Goal: Contribute content: Contribute content

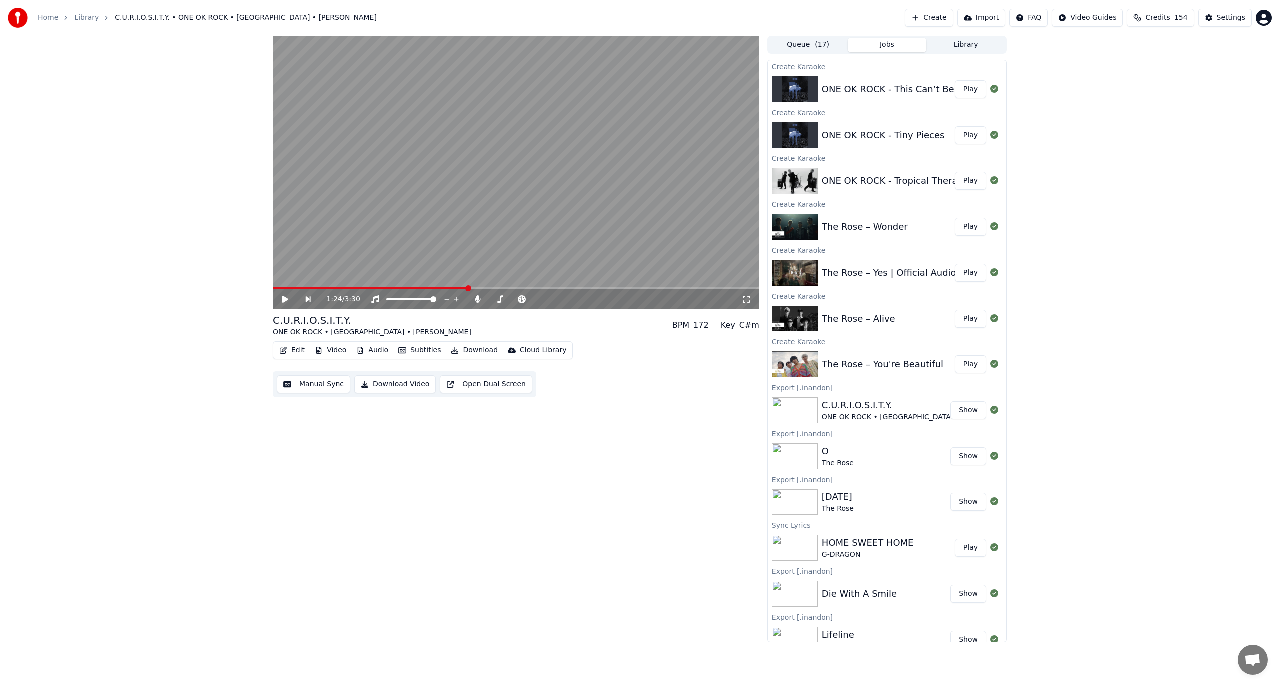
click at [954, 19] on button "Create" at bounding box center [929, 18] width 49 height 18
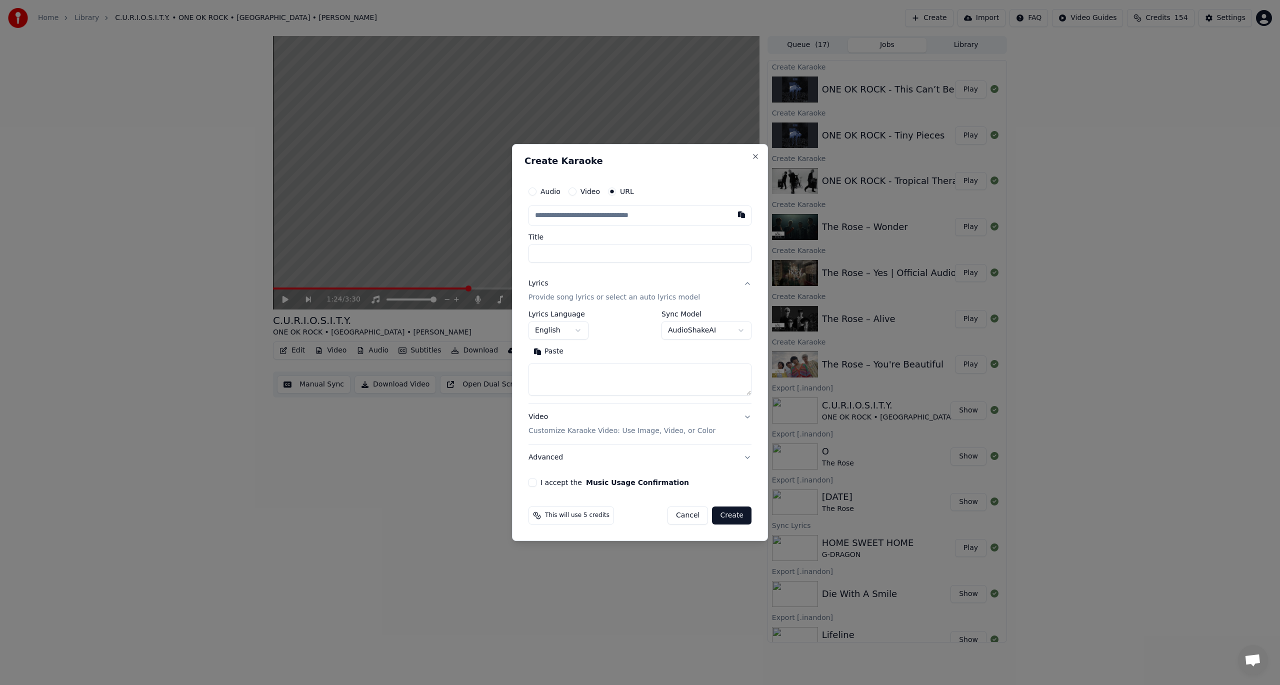
click at [573, 190] on button "Video" at bounding box center [573, 192] width 8 height 8
click at [686, 211] on div "Choose File No file chosen" at bounding box center [640, 215] width 223 height 19
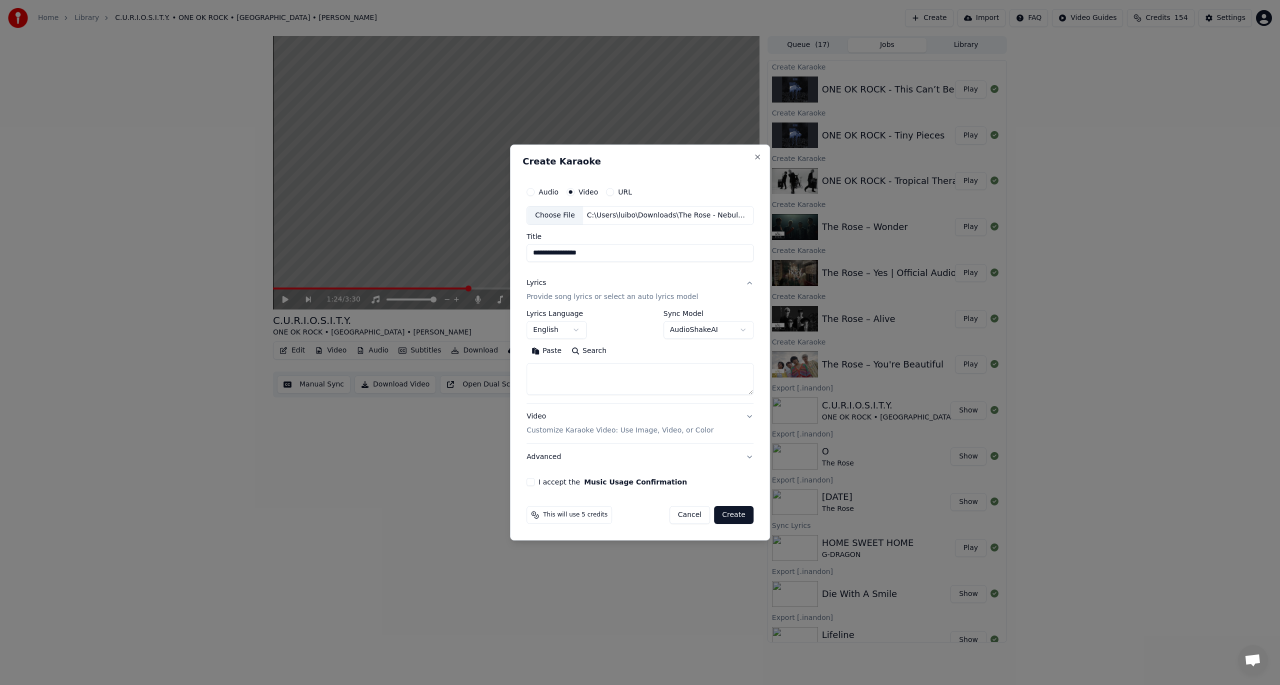
type input "**********"
drag, startPoint x: 722, startPoint y: 517, endPoint x: 540, endPoint y: 496, distance: 183.3
click at [541, 496] on form "**********" at bounding box center [640, 353] width 235 height 350
click at [537, 483] on div "I accept the Music Usage Confirmation" at bounding box center [640, 482] width 227 height 8
click at [534, 483] on button "I accept the Music Usage Confirmation" at bounding box center [531, 482] width 8 height 8
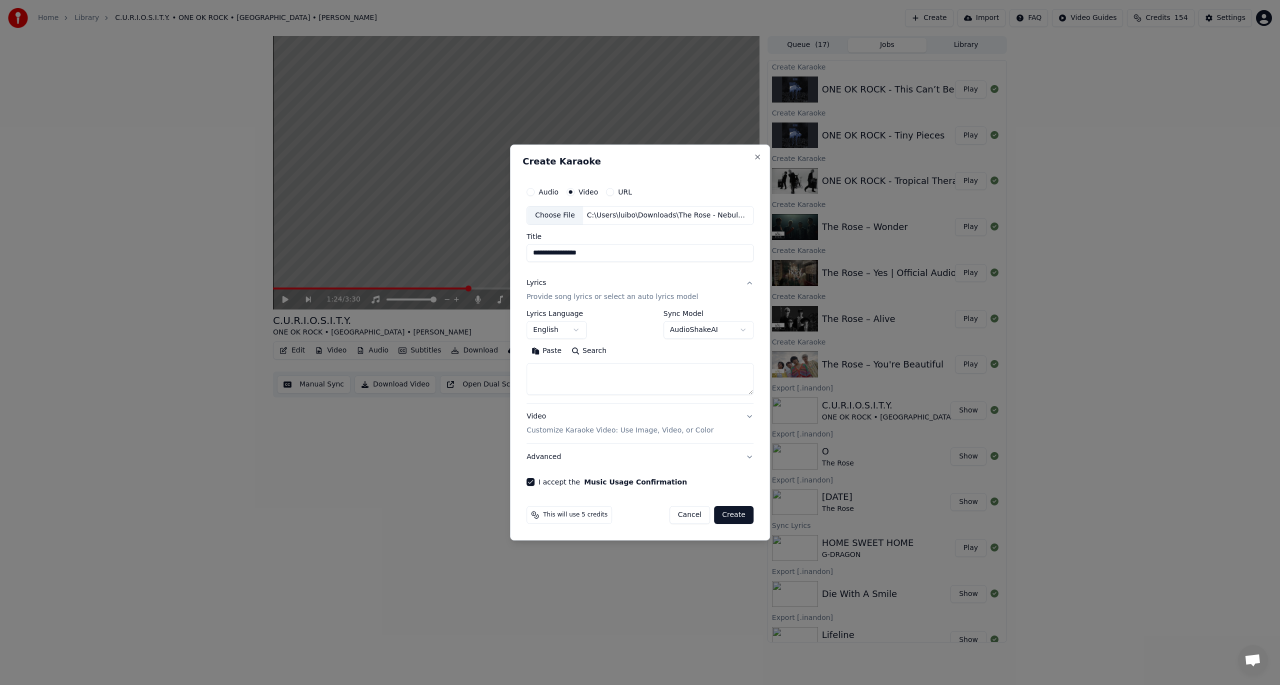
click at [716, 332] on body "Home Library C.U.R.I.O.S.I.T.Y. • ONE OK ROCK • [GEOGRAPHIC_DATA] • [PERSON_NAM…" at bounding box center [640, 342] width 1280 height 685
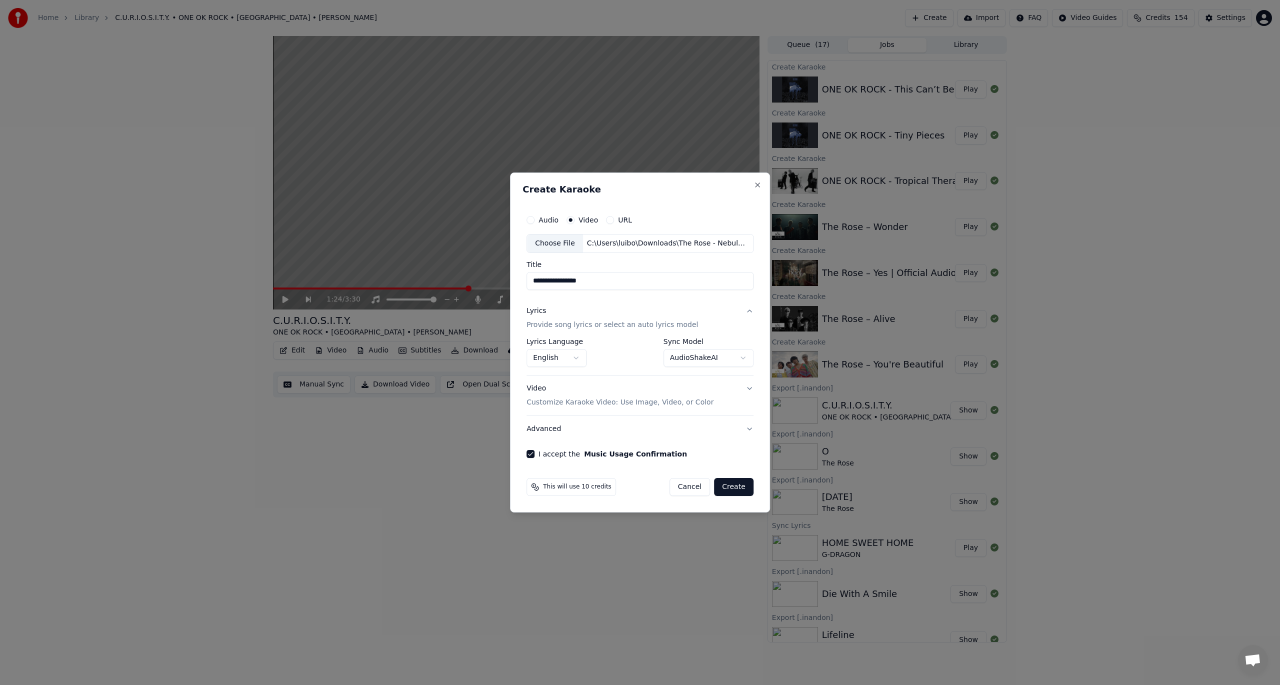
click at [743, 485] on button "Create" at bounding box center [734, 487] width 40 height 18
select select "**********"
select select
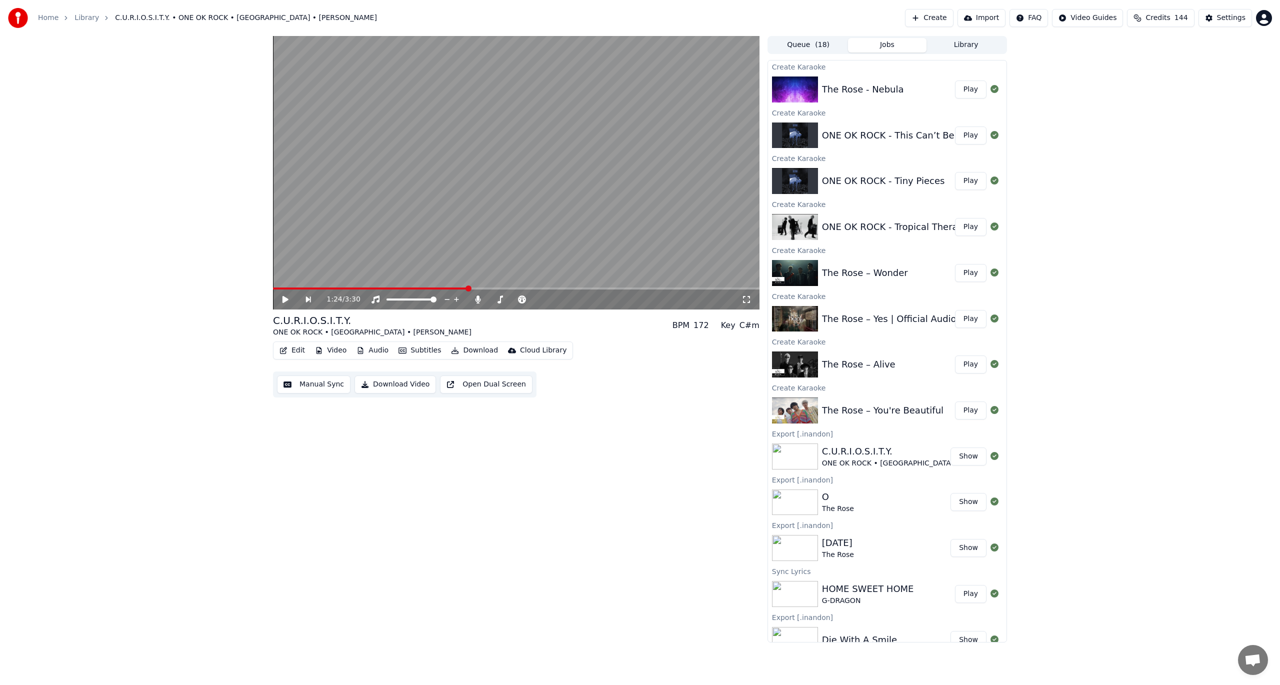
click at [959, 88] on button "Play" at bounding box center [971, 90] width 32 height 18
click at [632, 150] on video at bounding box center [516, 173] width 487 height 274
click at [295, 353] on button "Edit" at bounding box center [293, 351] width 34 height 14
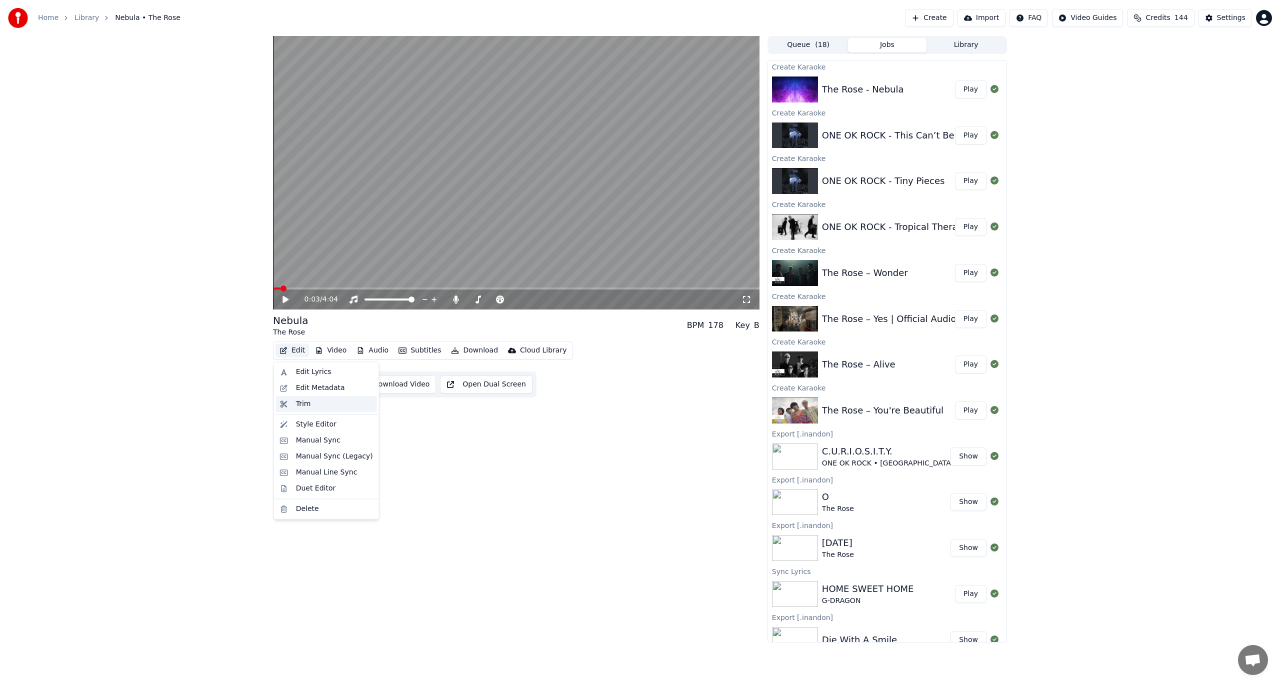
click at [304, 407] on div "Trim" at bounding box center [303, 404] width 15 height 10
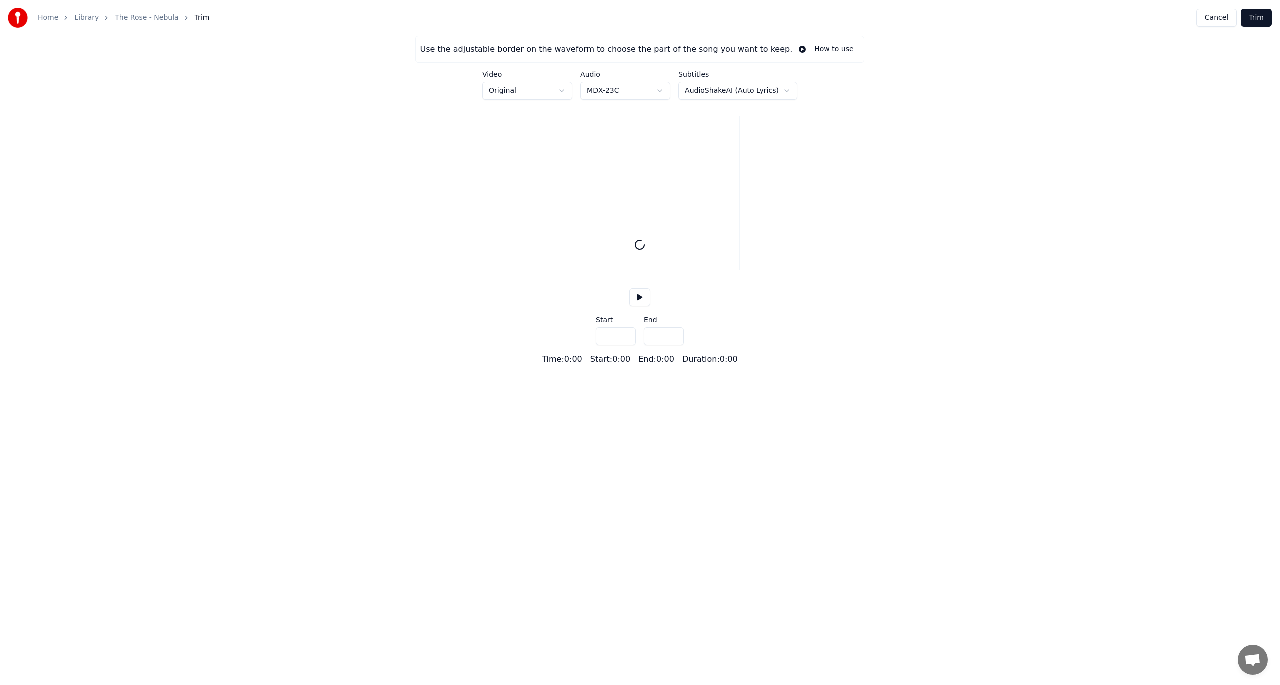
type input "*****"
click at [594, 251] on div at bounding box center [594, 252] width 3 height 63
click at [591, 260] on div at bounding box center [592, 252] width 3 height 63
click at [590, 260] on div at bounding box center [590, 252] width 3 height 63
click at [585, 259] on div at bounding box center [586, 252] width 3 height 63
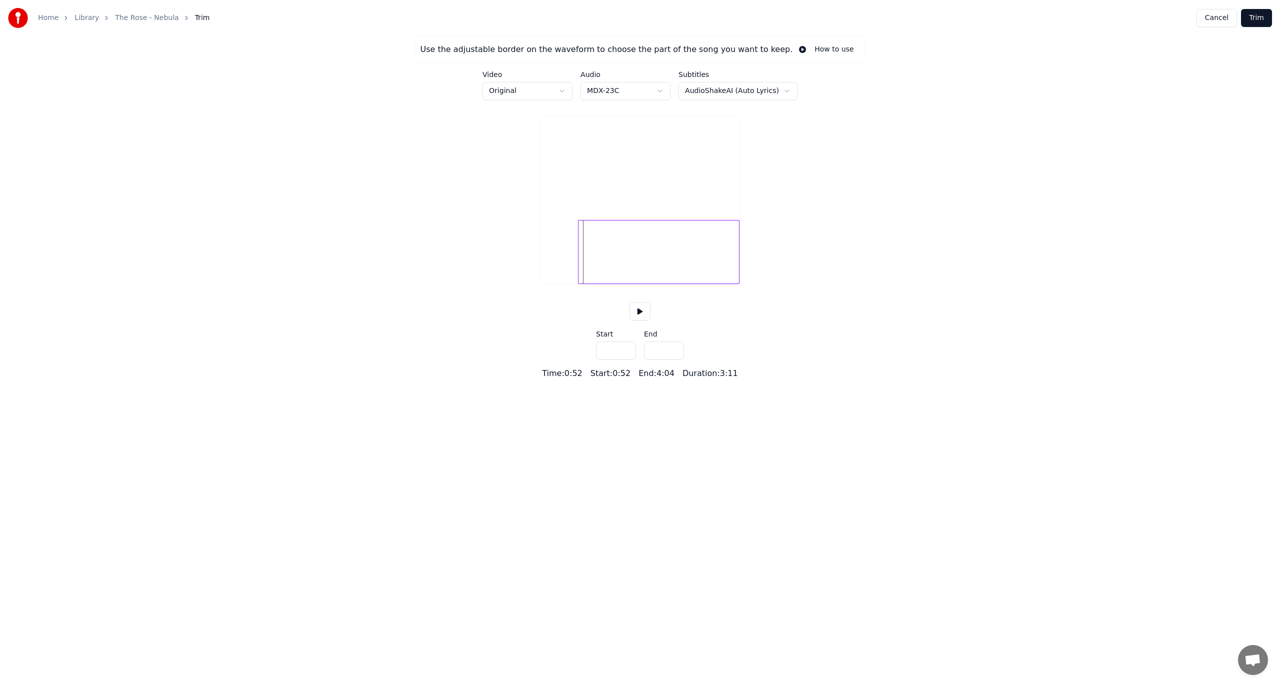
click at [580, 258] on div at bounding box center [580, 252] width 3 height 63
click at [578, 258] on div at bounding box center [579, 252] width 3 height 63
click at [574, 257] on div at bounding box center [575, 252] width 3 height 63
click at [574, 257] on div at bounding box center [654, 252] width 171 height 64
click at [574, 257] on div at bounding box center [573, 252] width 3 height 63
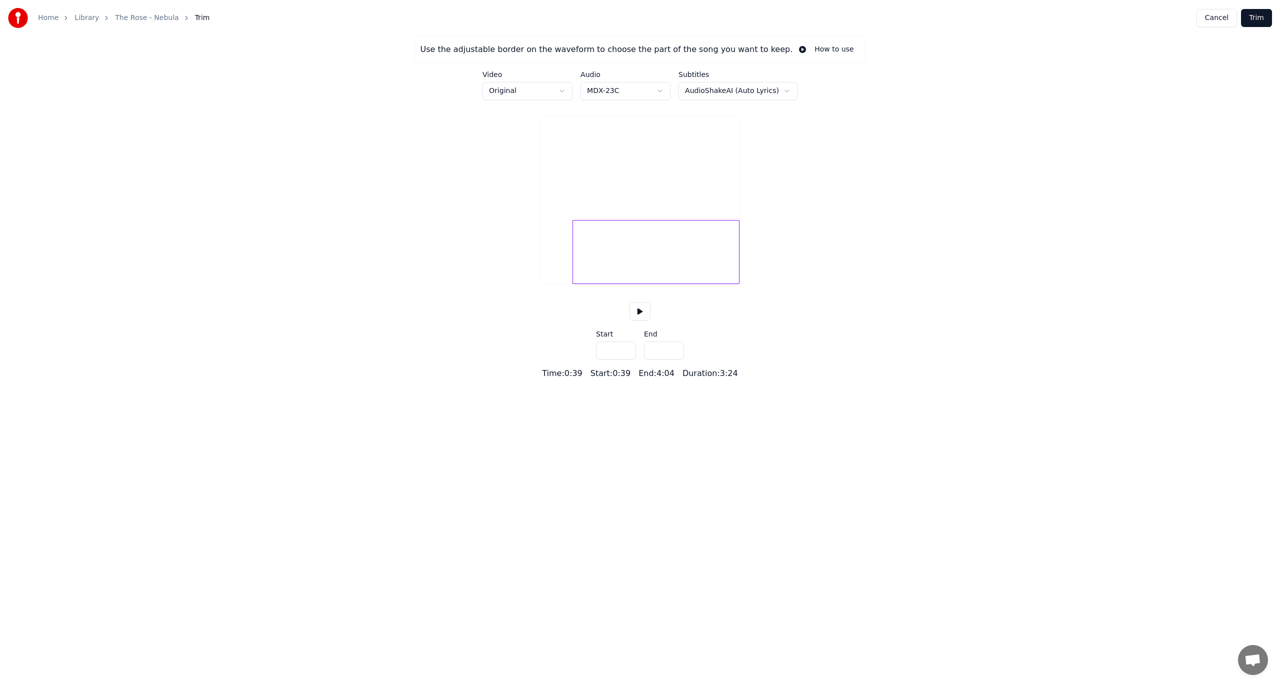
click at [575, 257] on div at bounding box center [574, 252] width 3 height 63
click at [575, 257] on div at bounding box center [575, 252] width 3 height 63
click at [642, 321] on button at bounding box center [640, 312] width 21 height 18
click at [640, 321] on button at bounding box center [640, 312] width 21 height 18
click at [582, 275] on div at bounding box center [582, 252] width 3 height 63
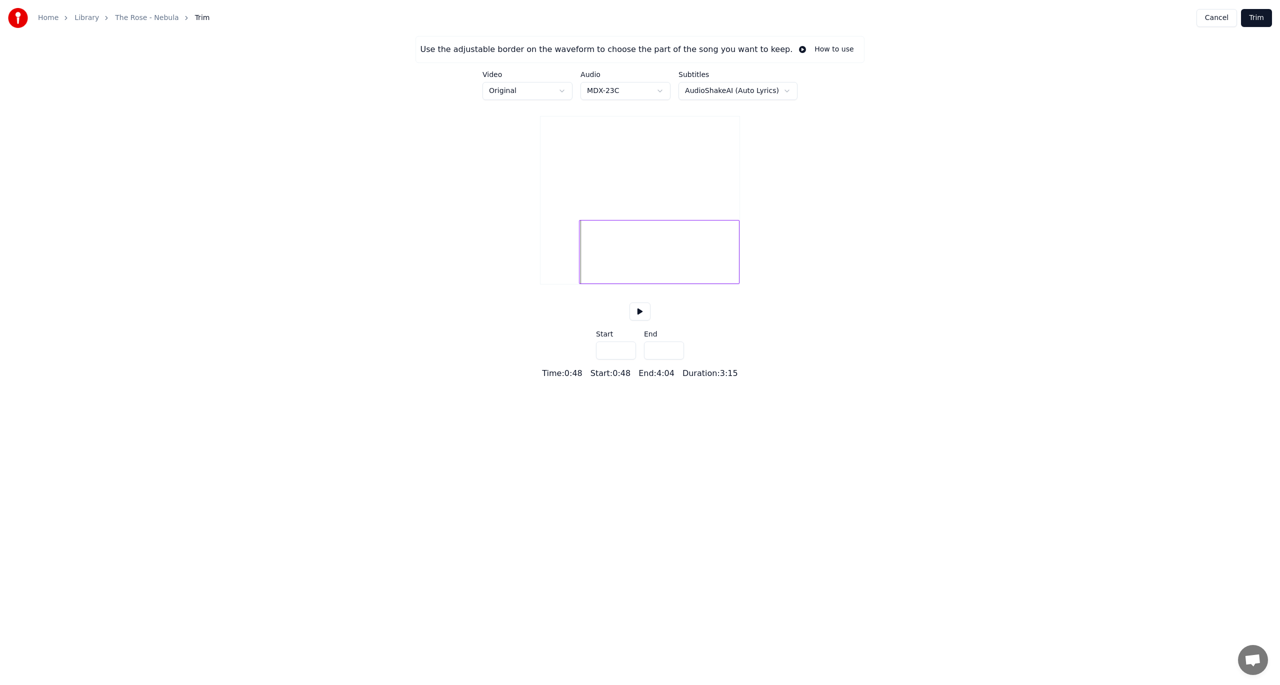
click at [581, 275] on div at bounding box center [581, 252] width 3 height 63
click at [635, 319] on button at bounding box center [640, 312] width 21 height 18
click at [581, 274] on div at bounding box center [582, 252] width 3 height 63
click at [583, 276] on div at bounding box center [583, 252] width 3 height 63
type input "****"
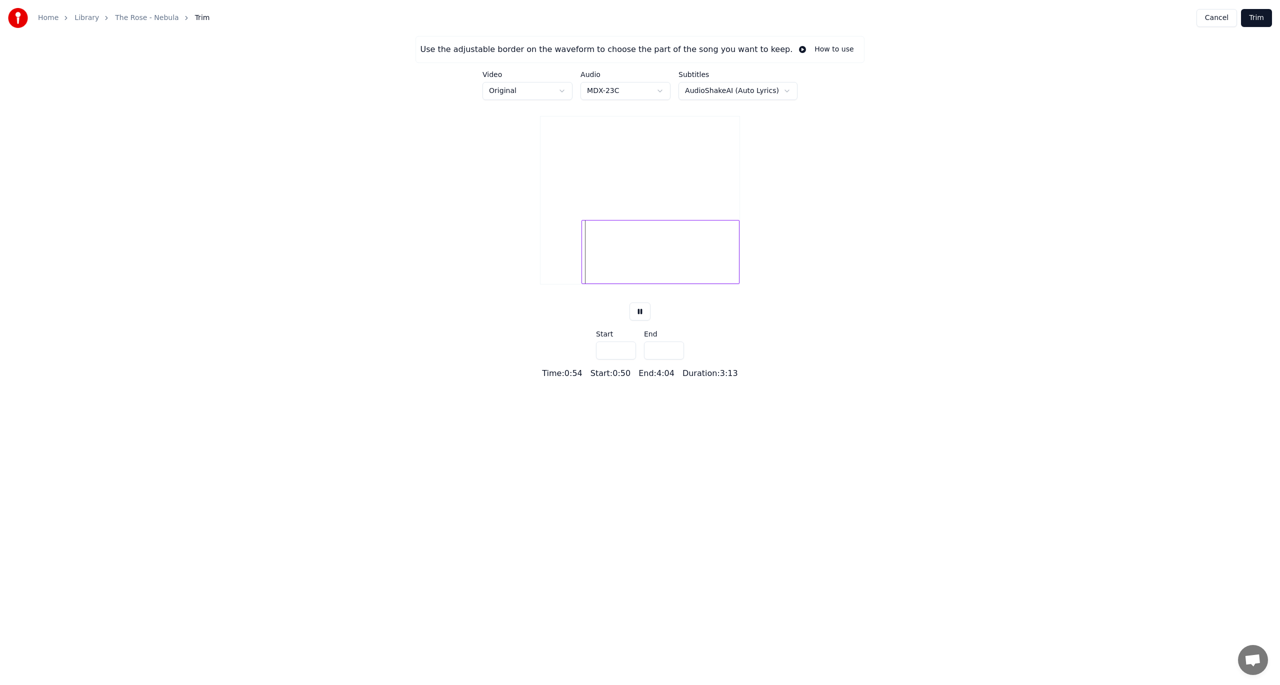
click at [1258, 13] on button "Trim" at bounding box center [1256, 18] width 31 height 18
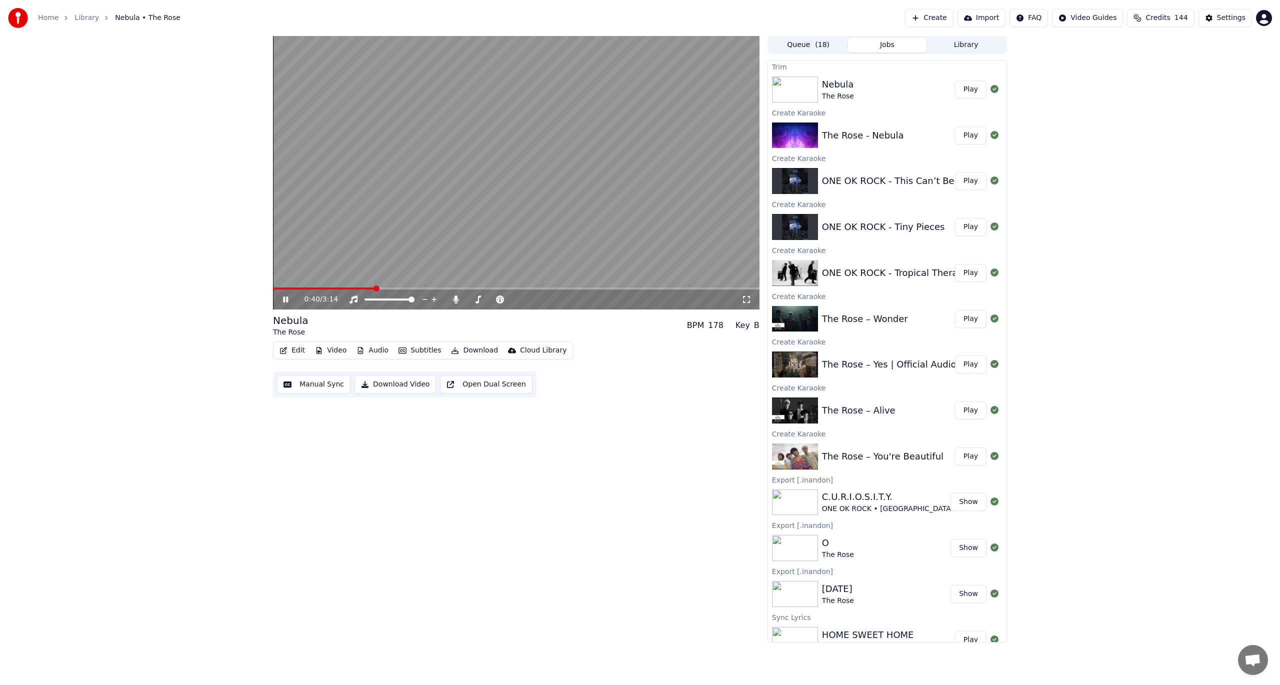
click at [295, 353] on button "Edit" at bounding box center [293, 351] width 34 height 14
click at [315, 376] on div "Edit Lyrics" at bounding box center [314, 372] width 36 height 10
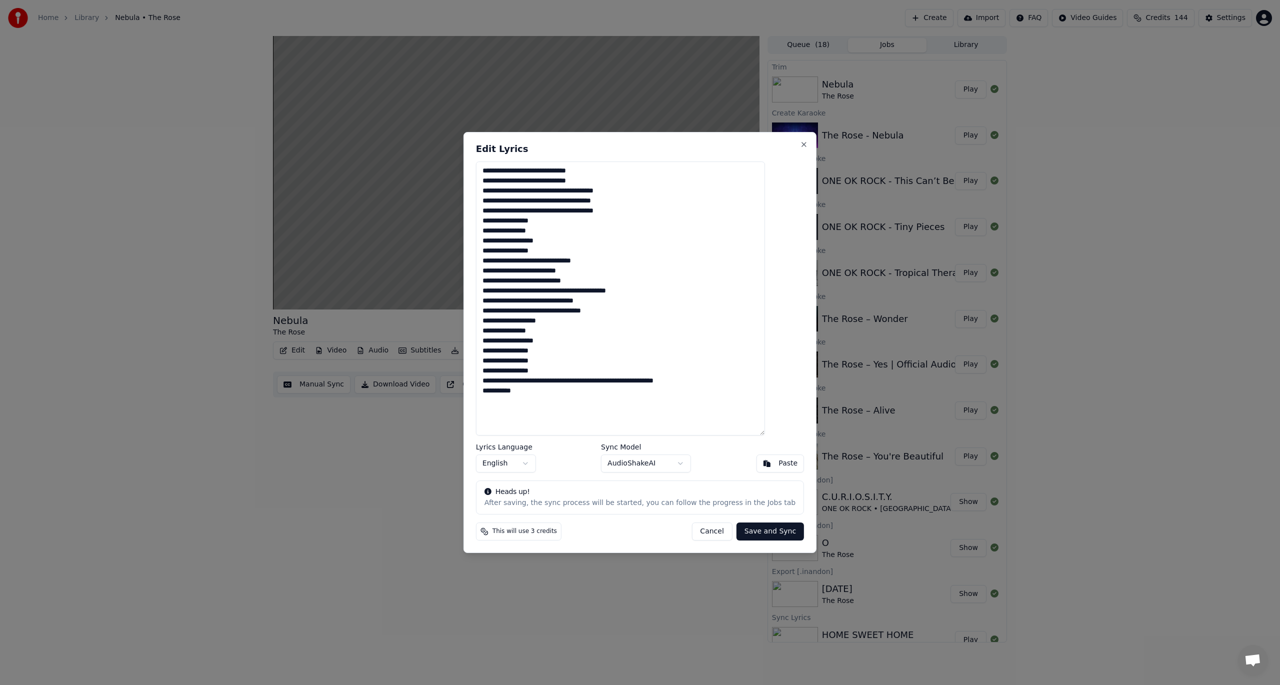
drag, startPoint x: 573, startPoint y: 398, endPoint x: 378, endPoint y: 107, distance: 350.1
click at [378, 107] on body "Home Library Nebula • The Rose Create Import FAQ Video Guides Credits 144 Setti…" at bounding box center [640, 342] width 1280 height 685
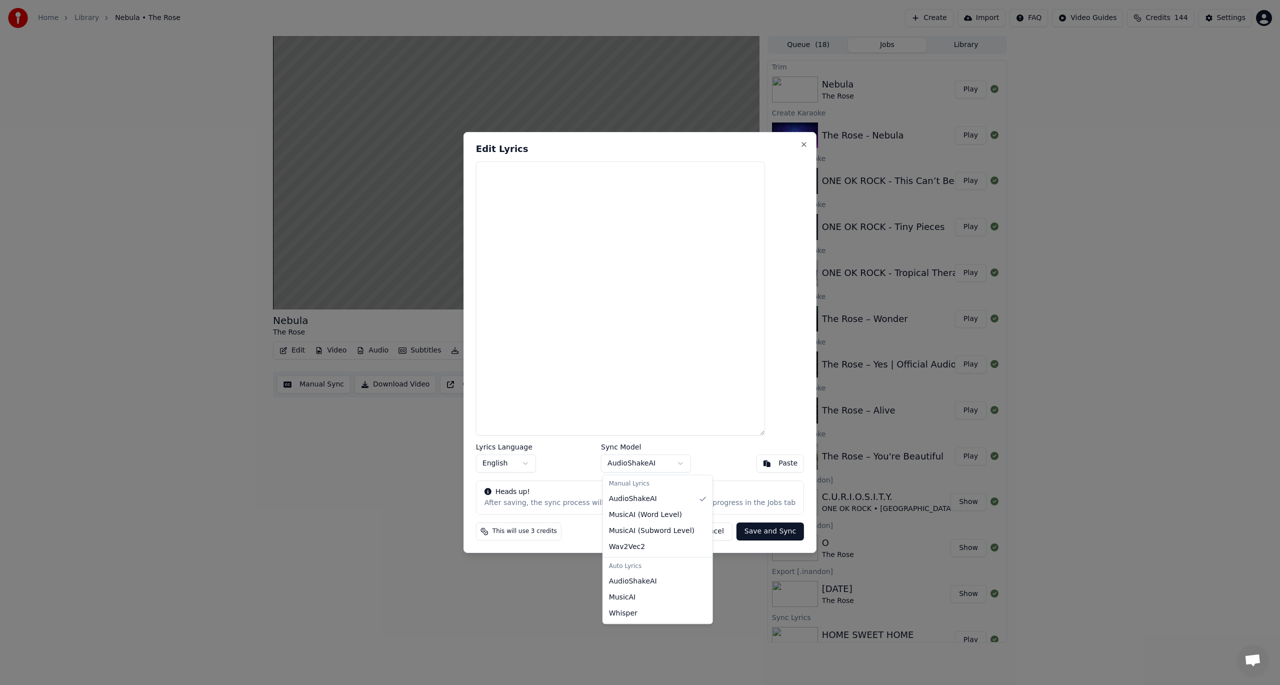
click at [657, 472] on body "Home Library Nebula • The Rose Create Import FAQ Video Guides Credits 144 Setti…" at bounding box center [640, 342] width 1280 height 685
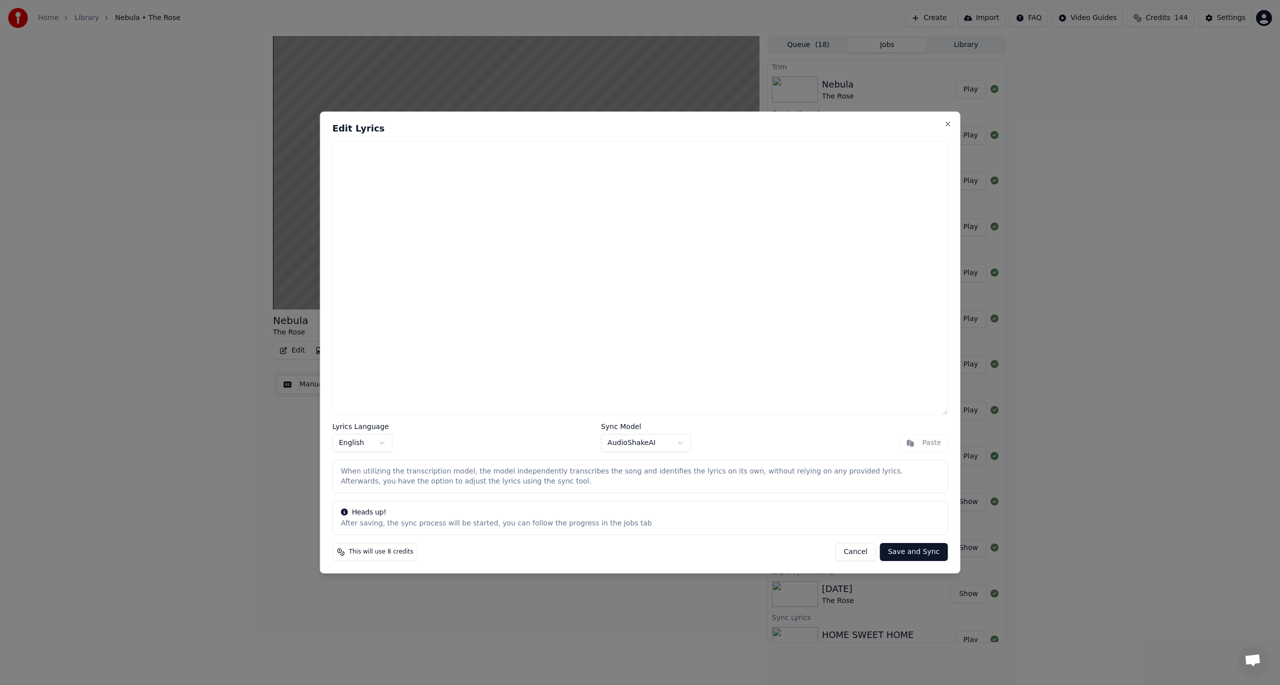
click at [906, 549] on button "Save and Sync" at bounding box center [914, 552] width 68 height 18
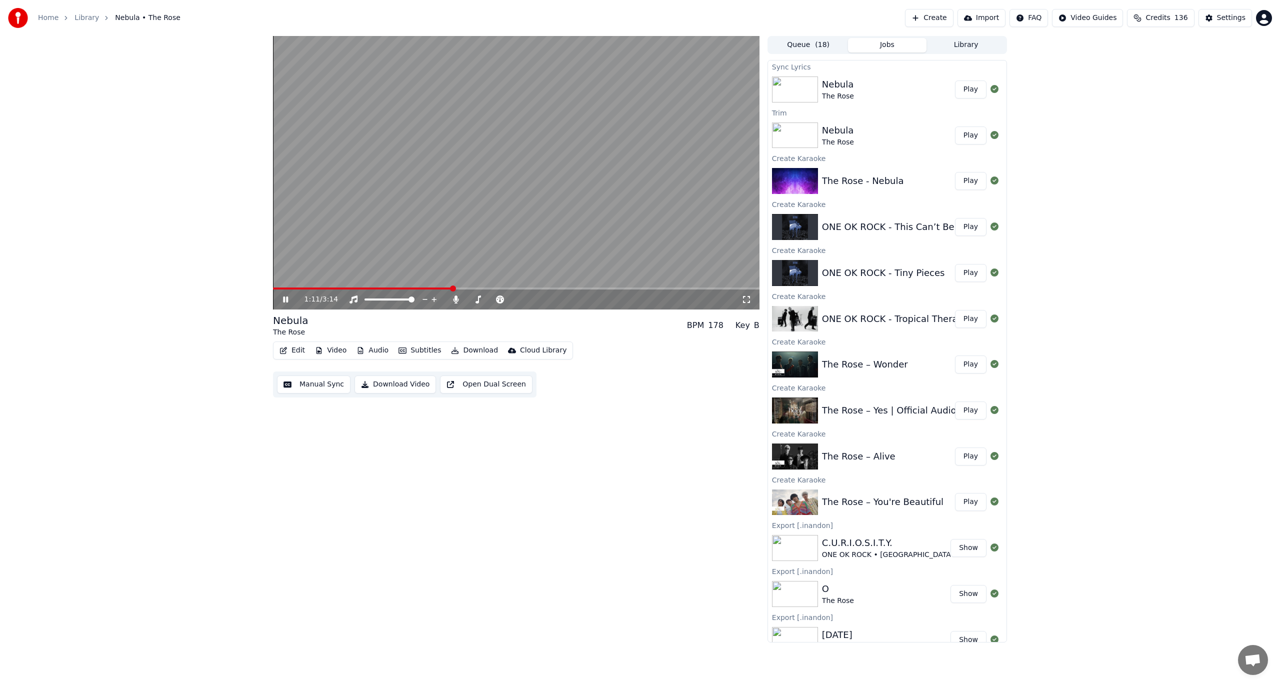
click at [963, 94] on button "Play" at bounding box center [971, 90] width 32 height 18
click at [289, 348] on button "Edit" at bounding box center [293, 351] width 34 height 14
click at [300, 368] on div "Edit Lyrics" at bounding box center [314, 372] width 36 height 10
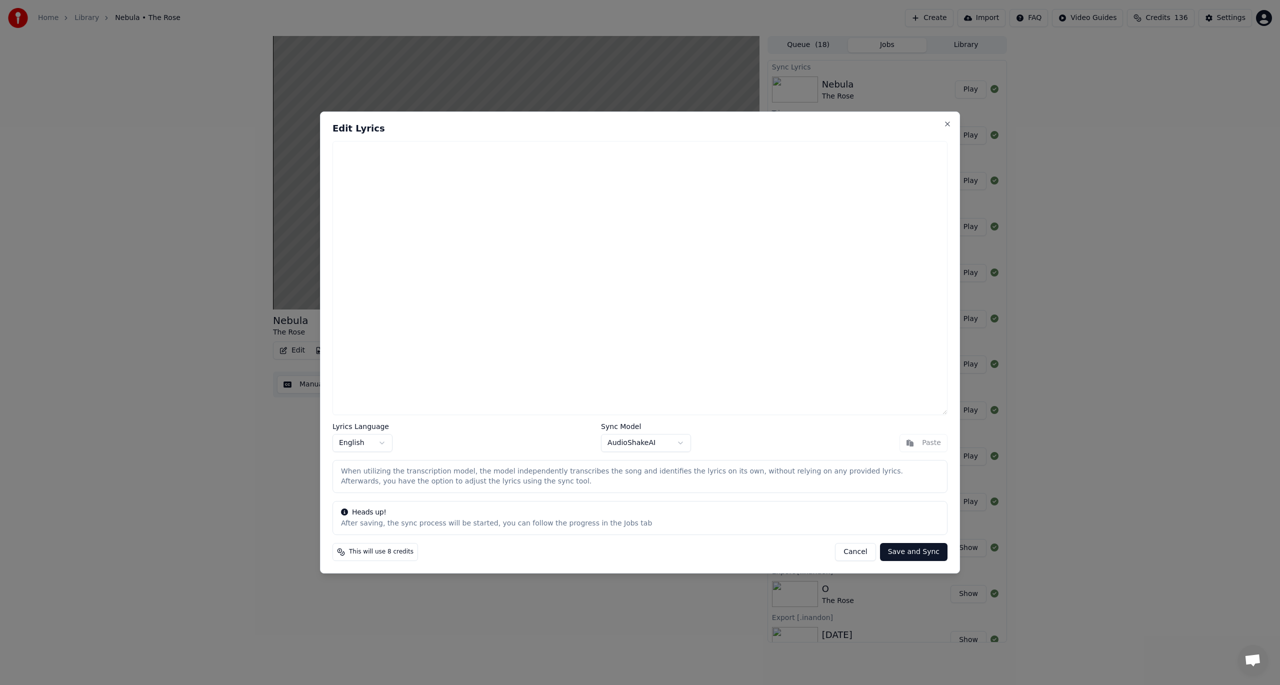
click at [943, 125] on h2 "Edit Lyrics" at bounding box center [640, 128] width 615 height 9
click at [862, 553] on button "Cancel" at bounding box center [855, 552] width 41 height 18
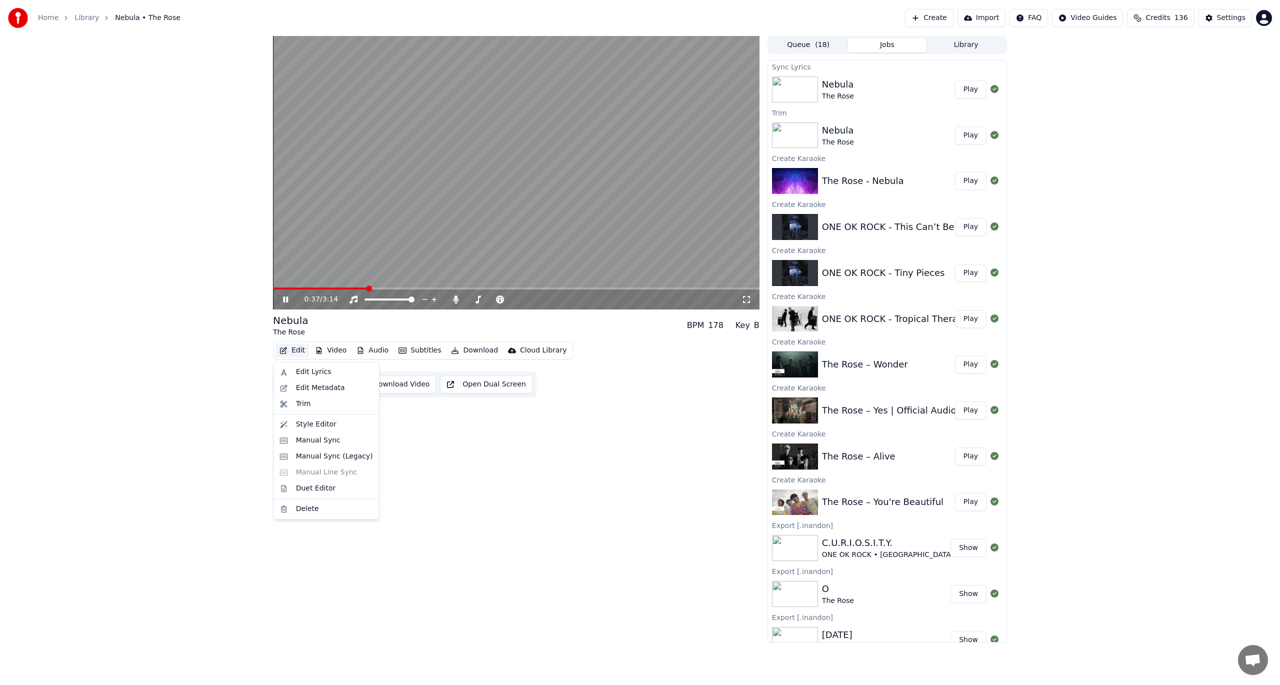
click at [294, 351] on button "Edit" at bounding box center [293, 351] width 34 height 14
click at [325, 369] on div "Edit Lyrics" at bounding box center [314, 372] width 36 height 10
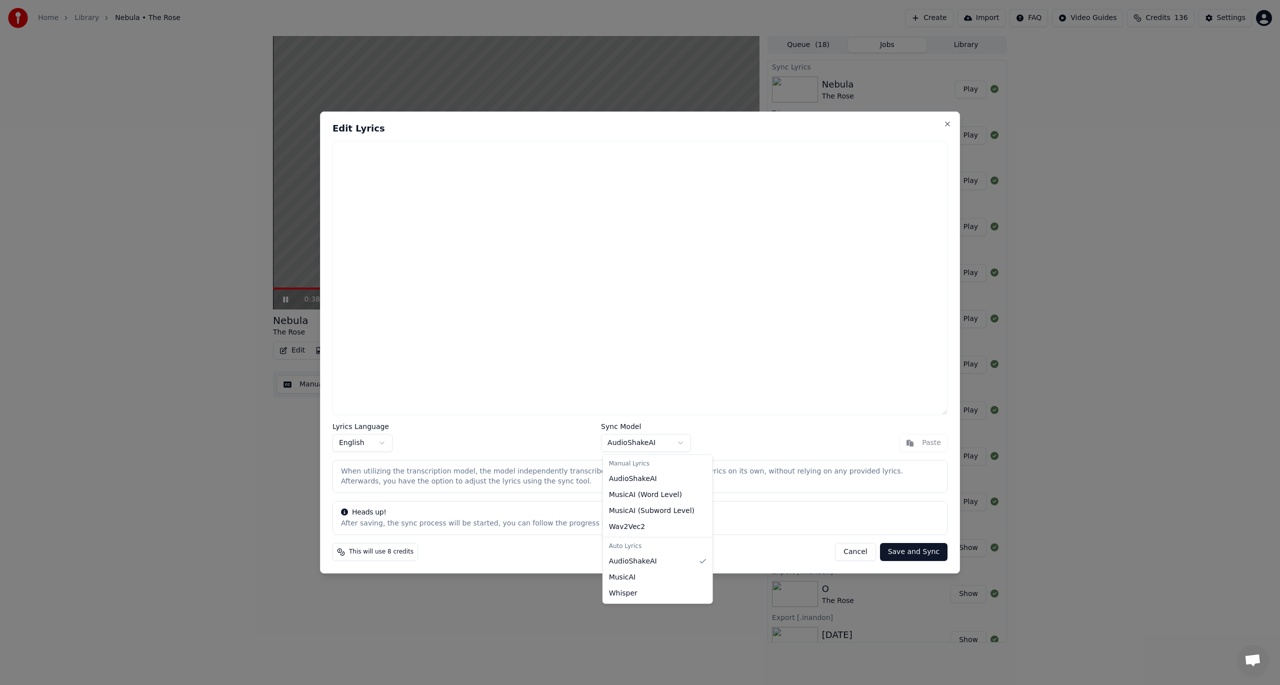
click at [657, 446] on body "Home Library Nebula • The Rose Create Import FAQ Video Guides Credits 136 Setti…" at bounding box center [640, 342] width 1280 height 685
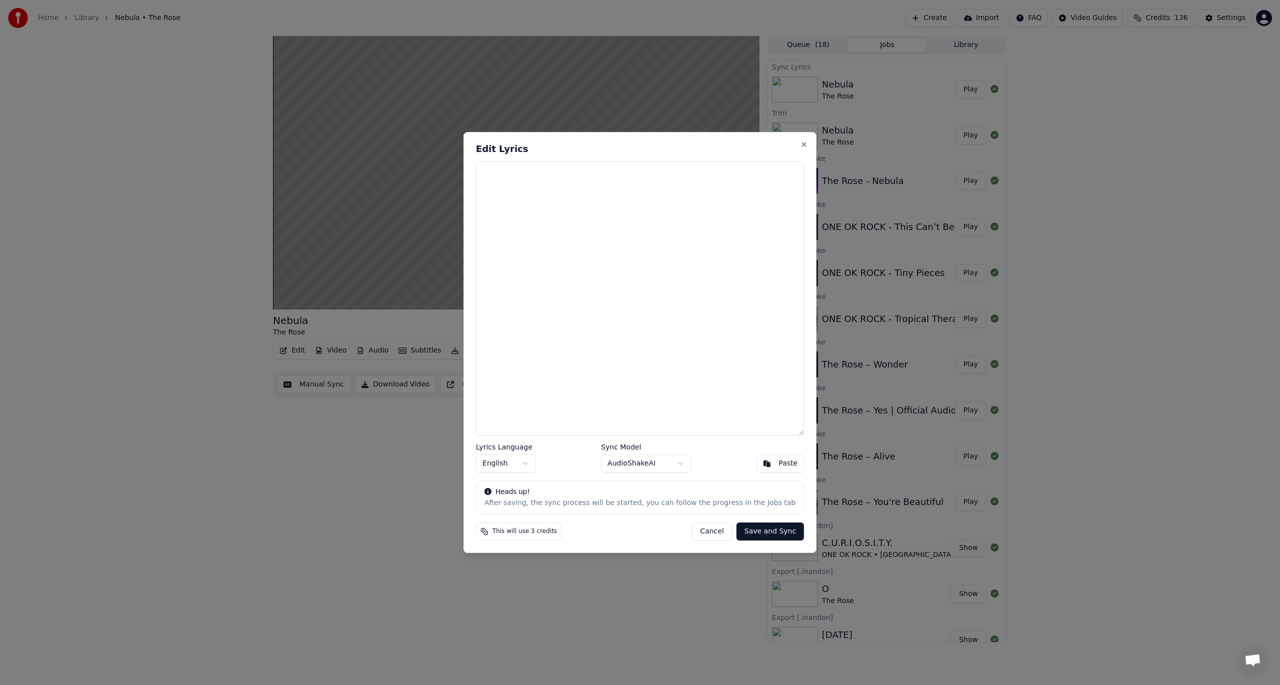
click at [565, 213] on textarea at bounding box center [640, 299] width 328 height 274
paste textarea "**********"
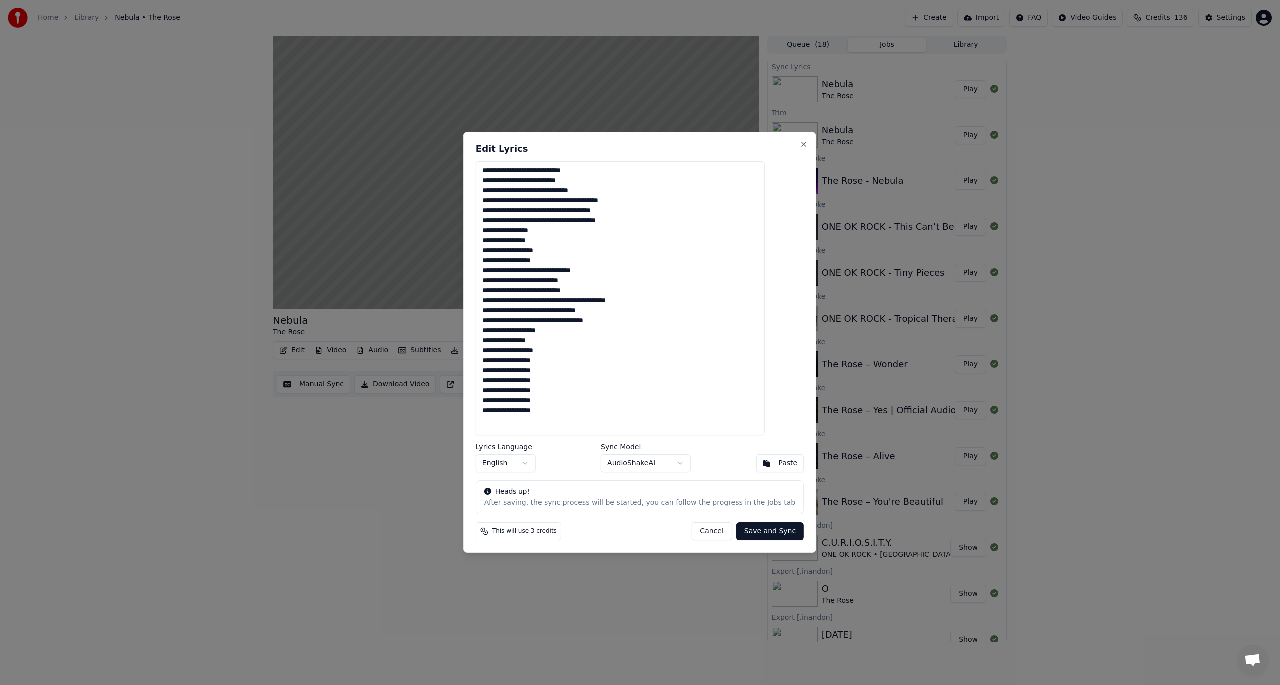
type textarea "**********"
click at [750, 531] on button "Save and Sync" at bounding box center [771, 532] width 68 height 18
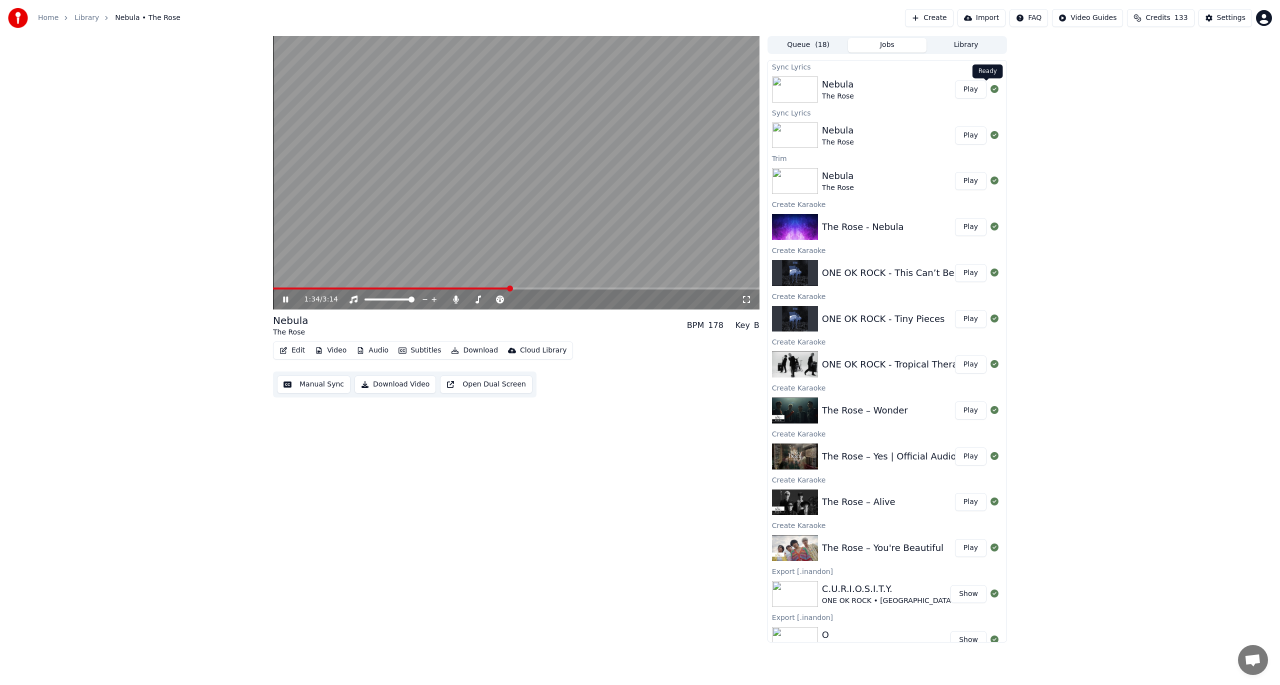
click at [962, 90] on button "Play" at bounding box center [971, 90] width 32 height 18
click at [284, 288] on span at bounding box center [516, 289] width 487 height 2
click at [288, 287] on span at bounding box center [287, 289] width 6 height 6
click at [292, 288] on span at bounding box center [516, 289] width 487 height 2
click at [297, 287] on span at bounding box center [297, 289] width 6 height 6
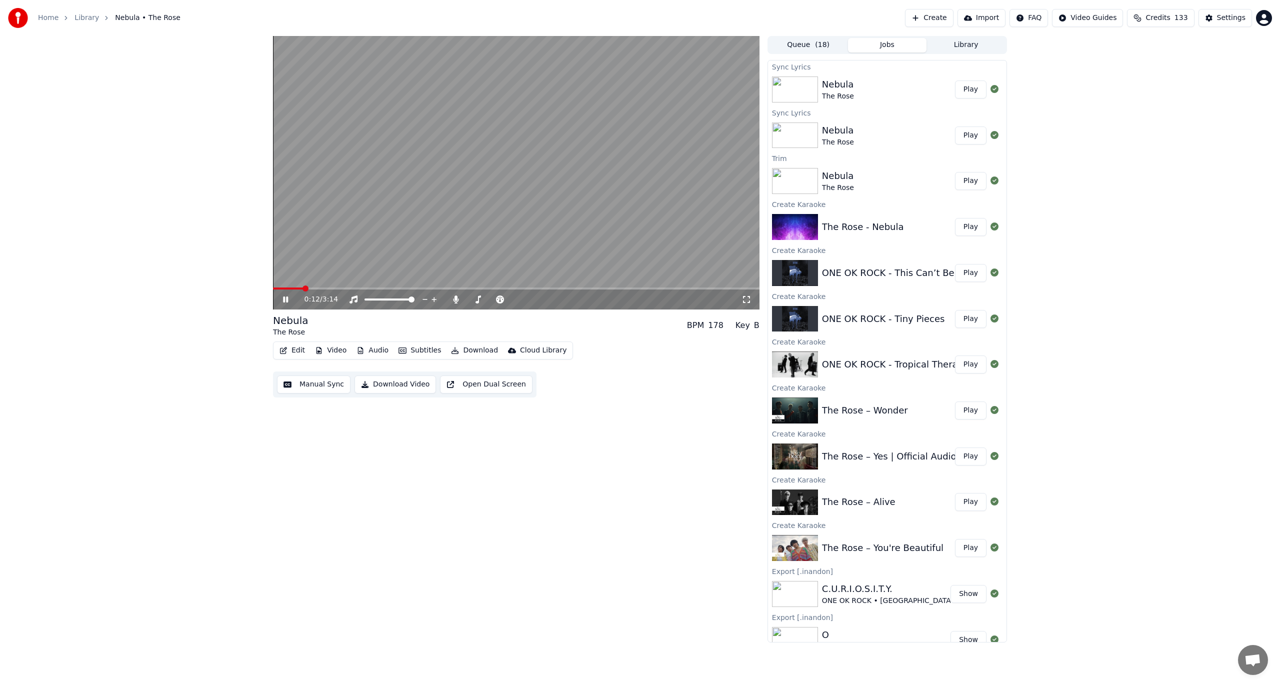
click at [304, 288] on span at bounding box center [516, 289] width 487 height 2
click at [289, 350] on button "Edit" at bounding box center [293, 351] width 34 height 14
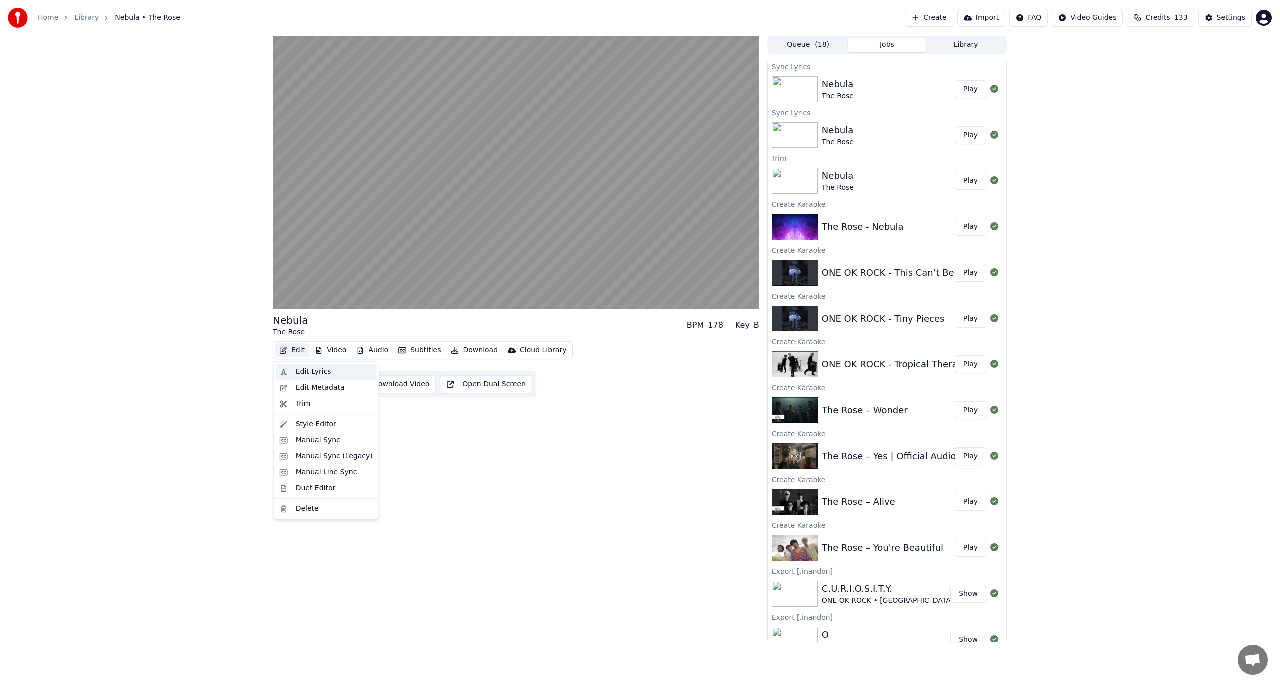
click at [312, 373] on div "Edit Lyrics" at bounding box center [314, 372] width 36 height 10
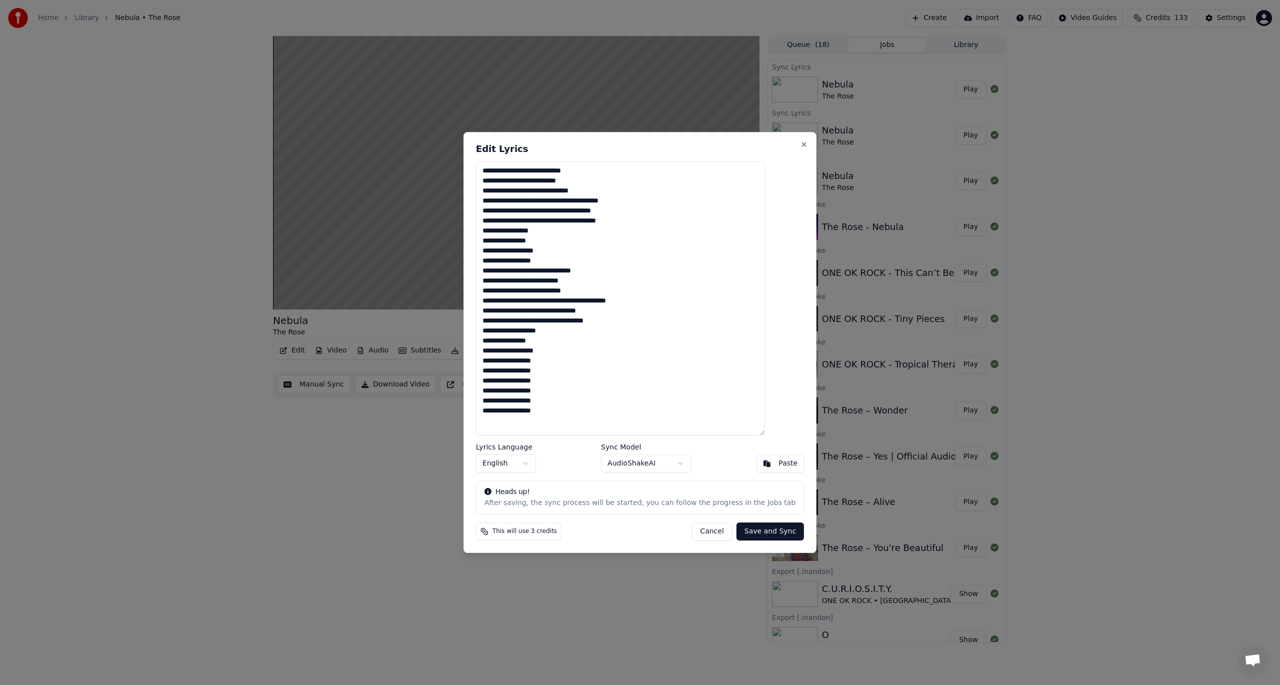
click at [636, 457] on body "Home Library Nebula • The Rose Create Import FAQ Video Guides Credits 133 Setti…" at bounding box center [640, 342] width 1280 height 685
click at [637, 468] on body "Home Library Nebula • The Rose Create Import FAQ Video Guides Credits 133 Setti…" at bounding box center [640, 342] width 1280 height 685
click at [742, 531] on body "Home Library Nebula • The Rose Create Import FAQ Video Guides Credits 133 Setti…" at bounding box center [640, 342] width 1280 height 685
click at [737, 529] on button "Save and Sync" at bounding box center [771, 532] width 68 height 18
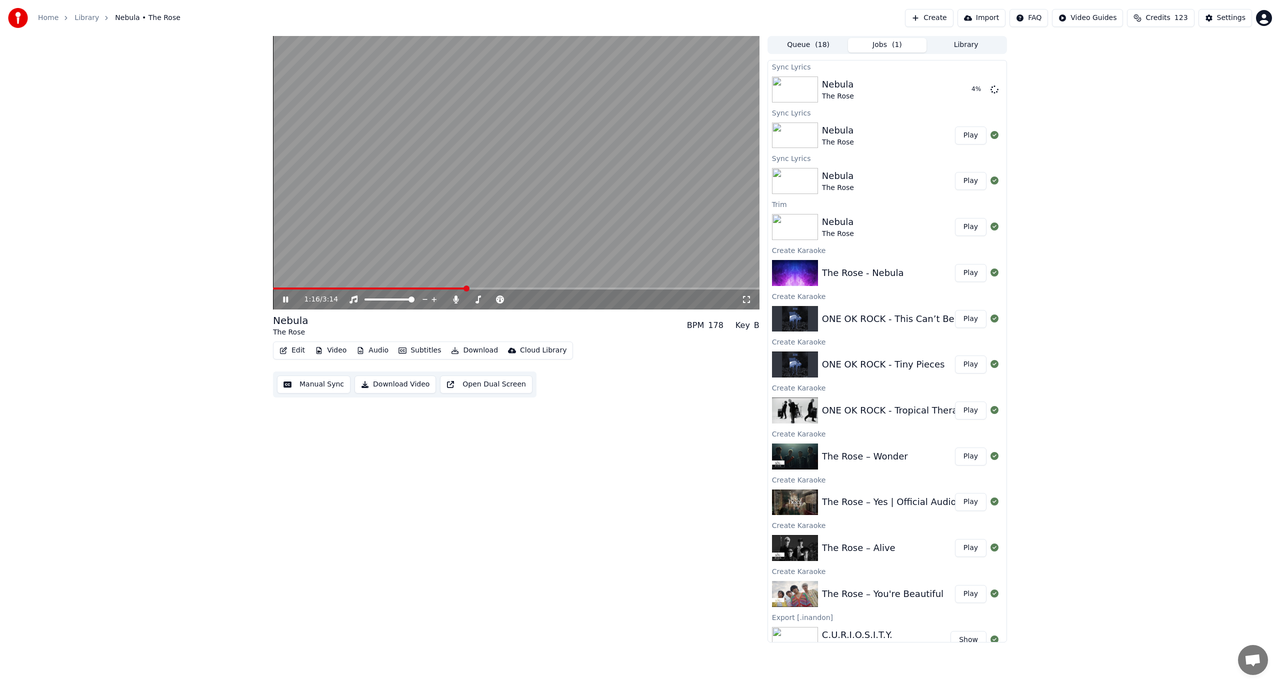
click at [518, 213] on video at bounding box center [516, 173] width 487 height 274
click at [968, 87] on button "Play" at bounding box center [971, 90] width 32 height 18
click at [307, 289] on span at bounding box center [516, 289] width 487 height 2
click at [318, 286] on video at bounding box center [516, 173] width 487 height 274
click at [331, 288] on span at bounding box center [516, 289] width 487 height 2
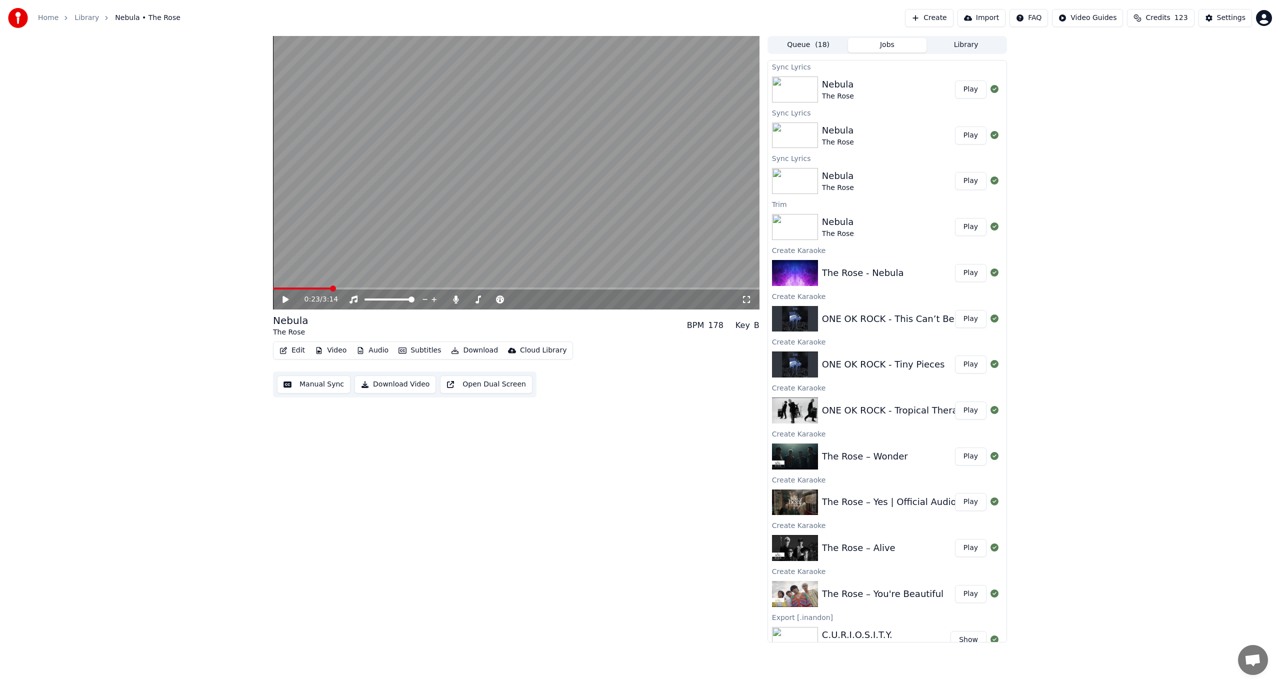
click at [370, 275] on video at bounding box center [516, 173] width 487 height 274
click at [362, 288] on span at bounding box center [516, 289] width 487 height 2
click at [411, 275] on video at bounding box center [516, 173] width 487 height 274
click at [294, 353] on button "Edit" at bounding box center [293, 351] width 34 height 14
click at [336, 440] on div "Manual Sync" at bounding box center [334, 441] width 77 height 10
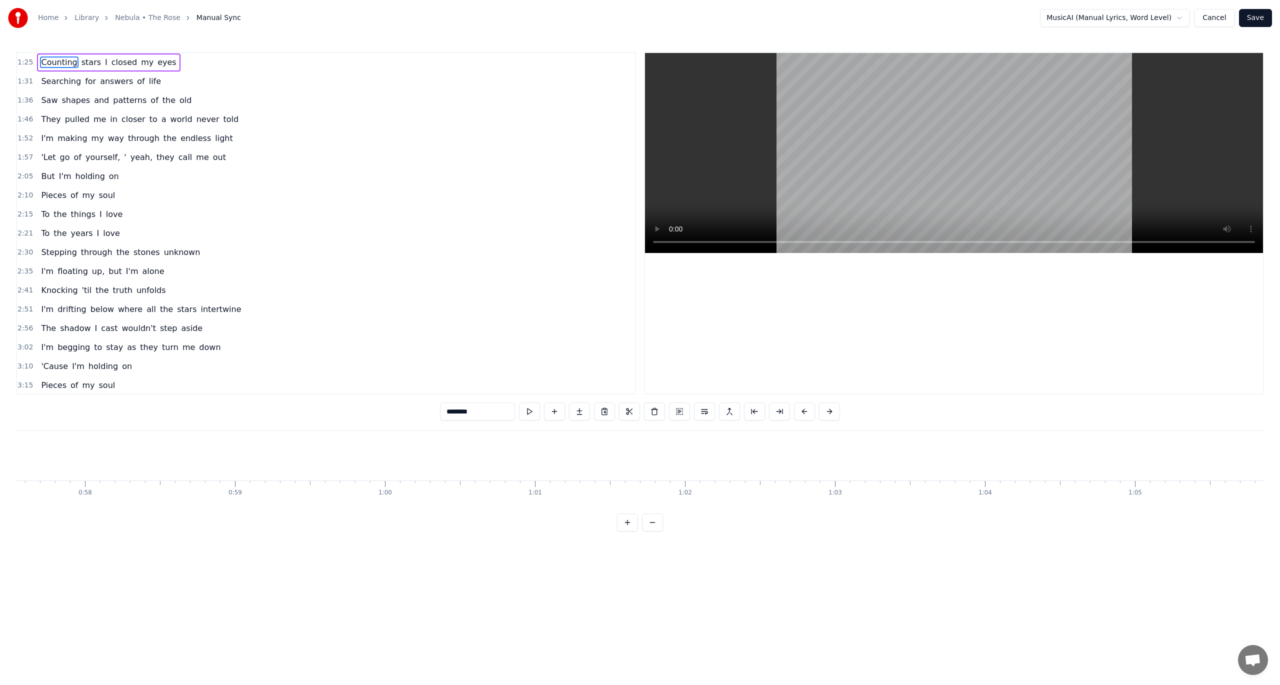
scroll to position [0, 8603]
click at [1146, 19] on html "Home Library Nebula • The Rose Manual Sync MusicAI (Manual Lyrics, Word Level) …" at bounding box center [640, 274] width 1280 height 548
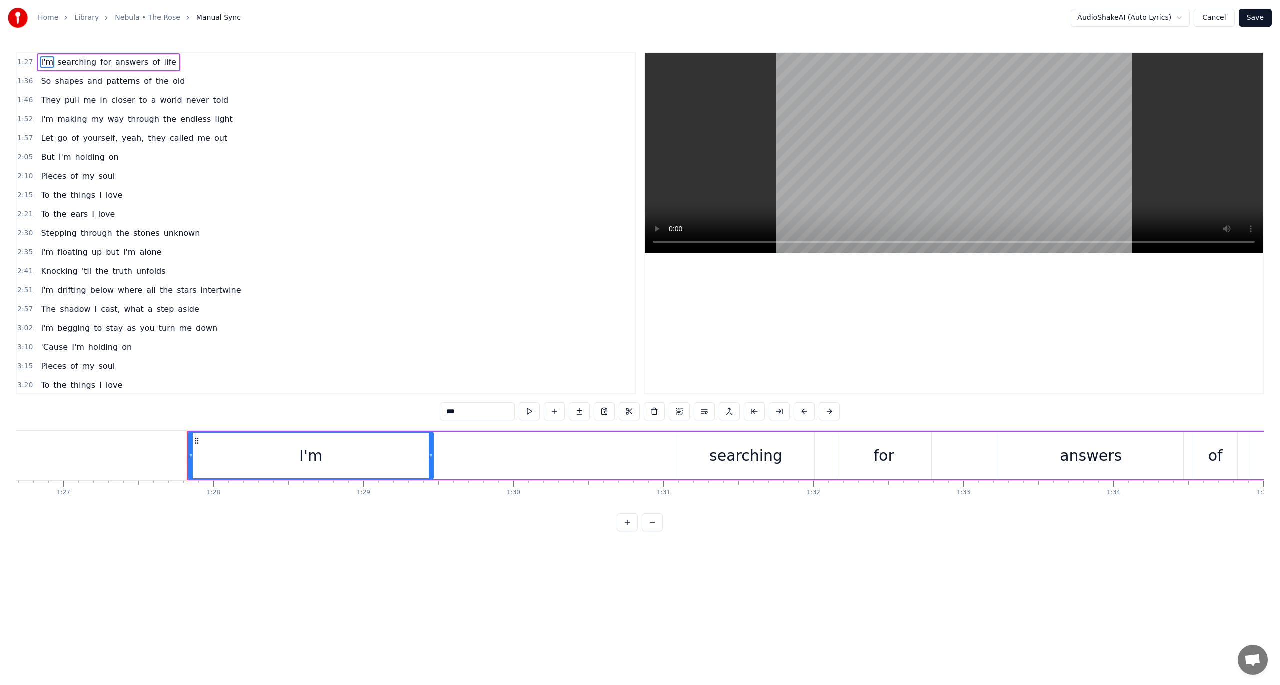
scroll to position [0, 13127]
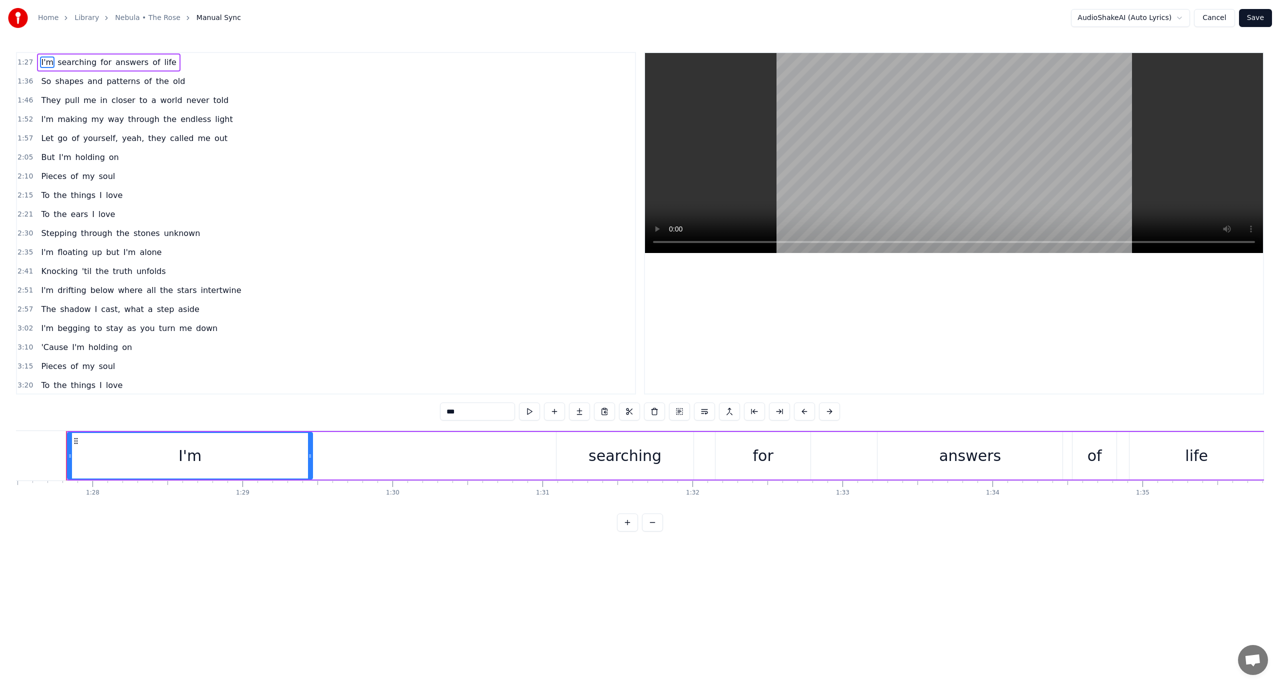
drag, startPoint x: 341, startPoint y: 444, endPoint x: 160, endPoint y: 423, distance: 182.8
click at [160, 423] on div "1:27 I'm searching for answers of life 1:36 So shapes and patterns of the old 1…" at bounding box center [640, 292] width 1248 height 480
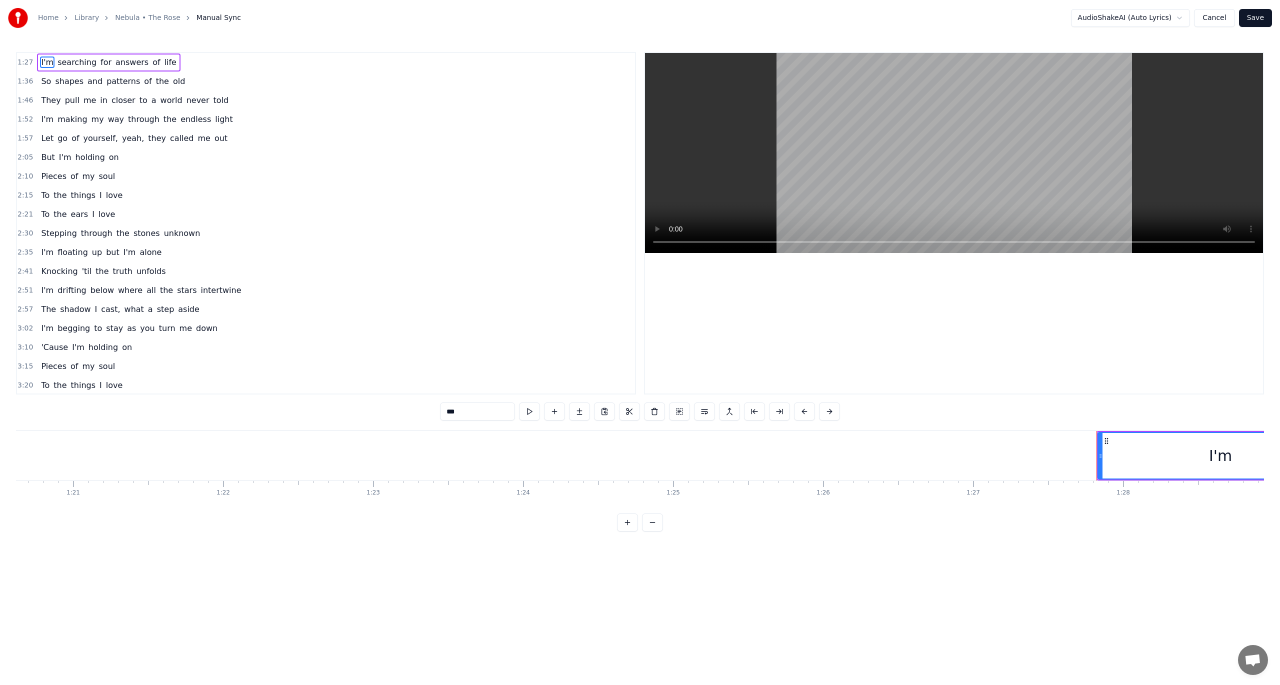
scroll to position [0, 12106]
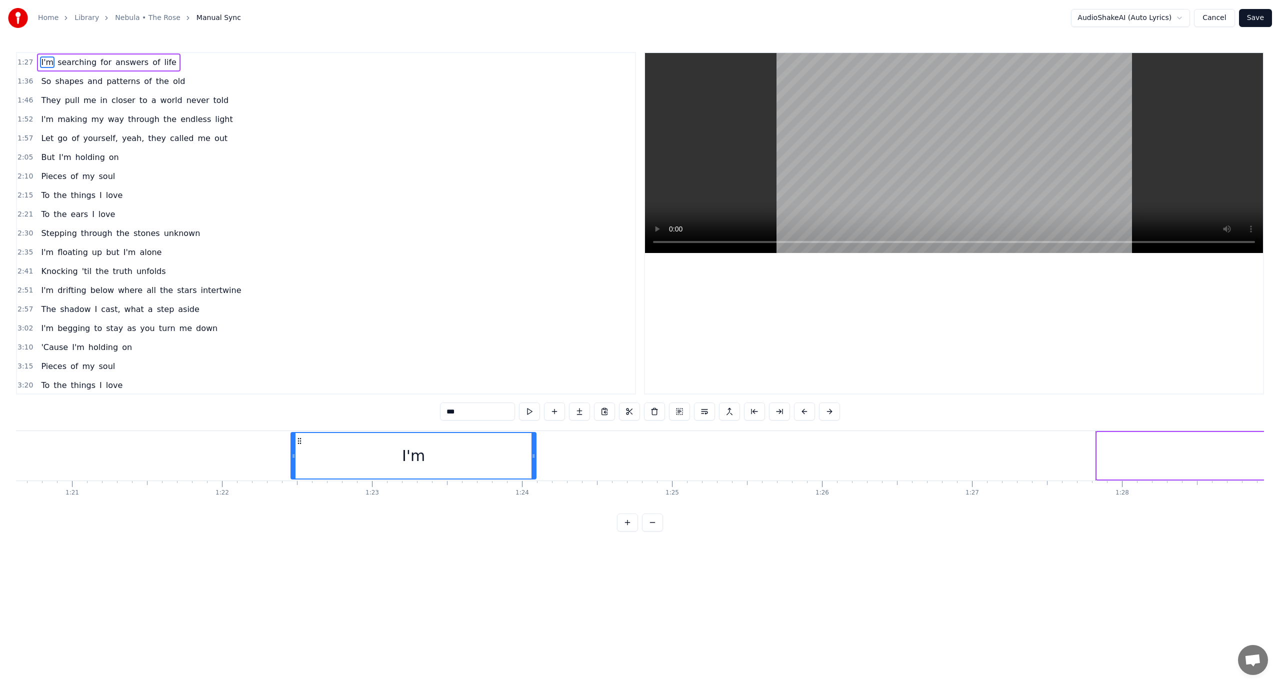
drag, startPoint x: 1095, startPoint y: 439, endPoint x: 178, endPoint y: 429, distance: 917.8
click at [187, 430] on div "1:27 I'm searching for answers of life 1:36 So shapes and patterns of the old 1…" at bounding box center [640, 292] width 1248 height 480
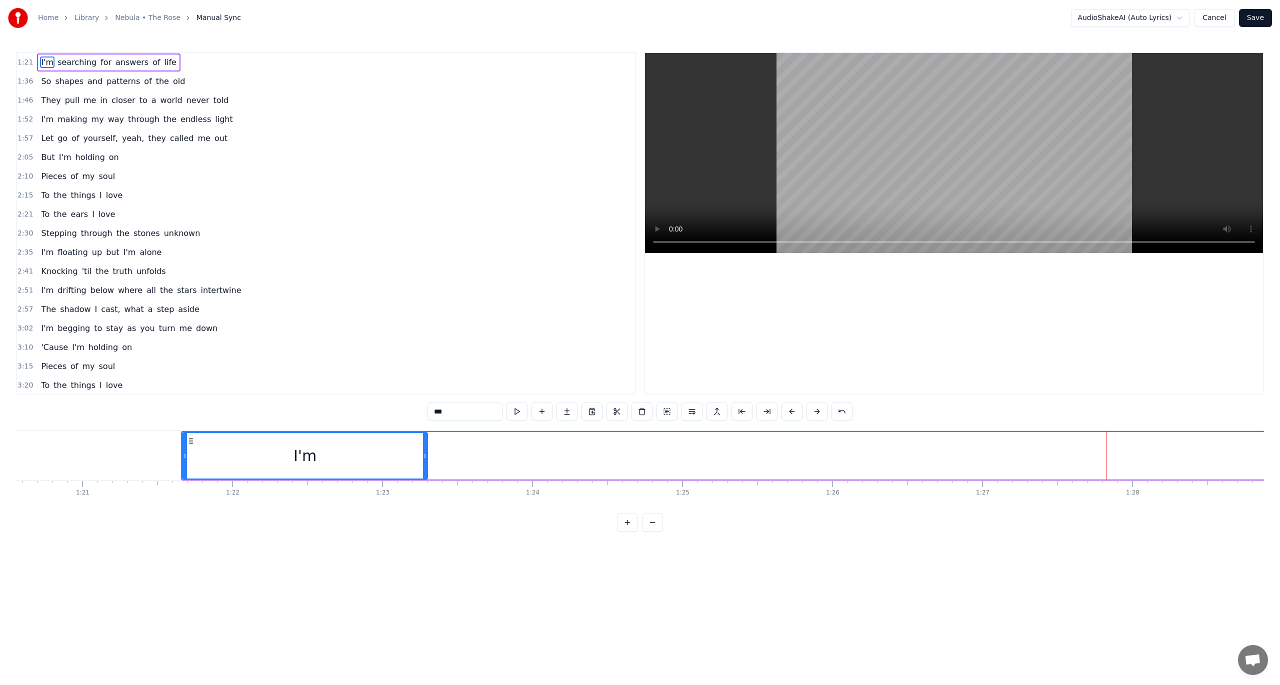
click at [51, 17] on link "Home" at bounding box center [48, 18] width 21 height 10
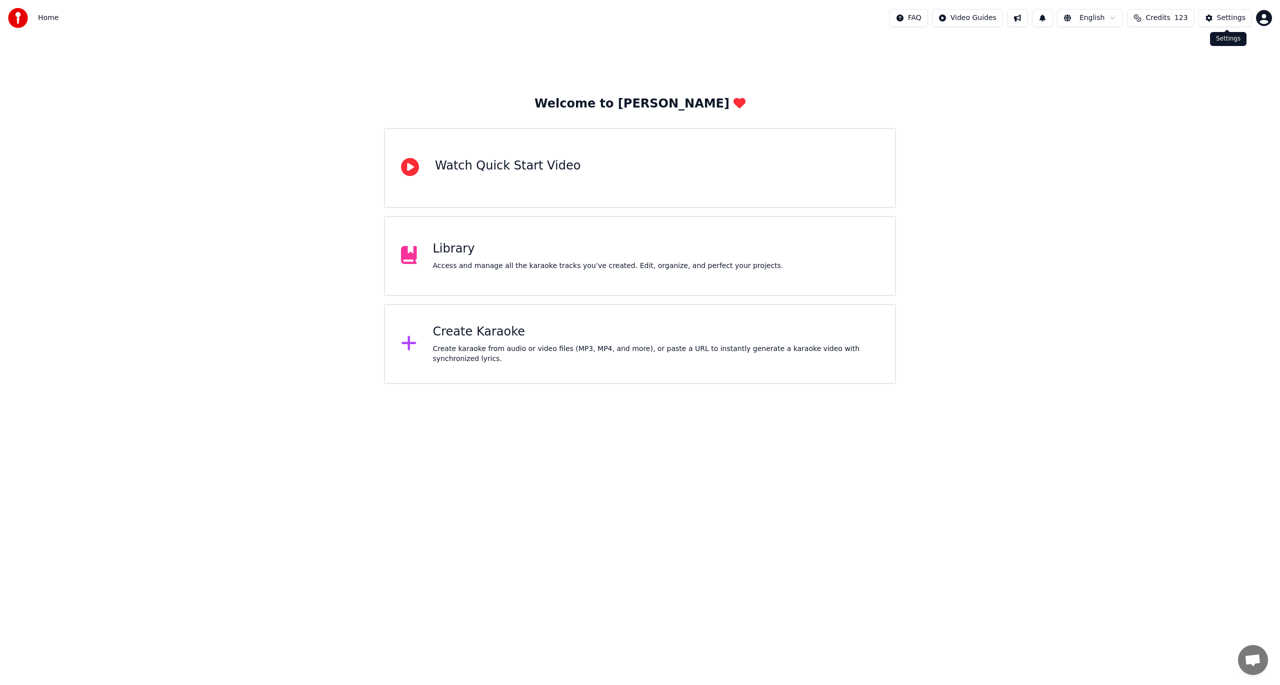
click at [1221, 15] on div "Settings" at bounding box center [1231, 18] width 29 height 10
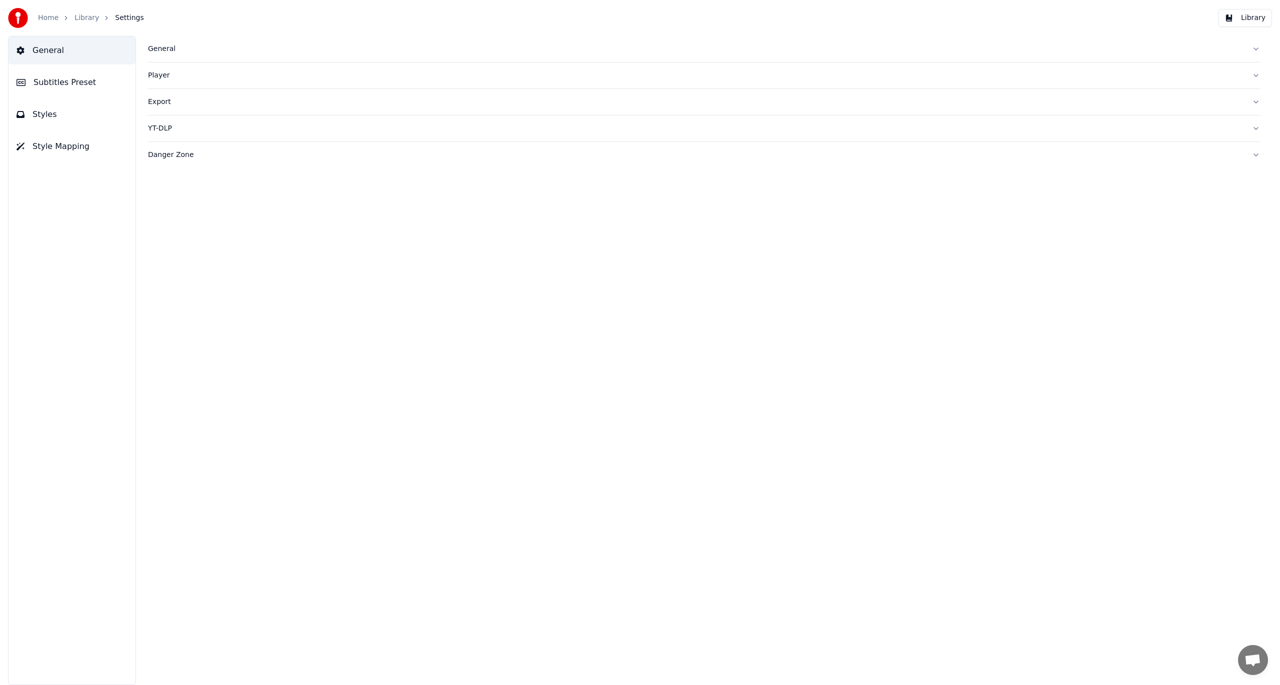
click at [58, 59] on button "General" at bounding box center [72, 51] width 127 height 28
click at [146, 44] on div "General Player Export YT-DLP Danger Zone" at bounding box center [704, 360] width 1152 height 649
click at [158, 46] on div "General" at bounding box center [696, 49] width 1096 height 10
click at [84, 19] on link "Library" at bounding box center [87, 18] width 25 height 10
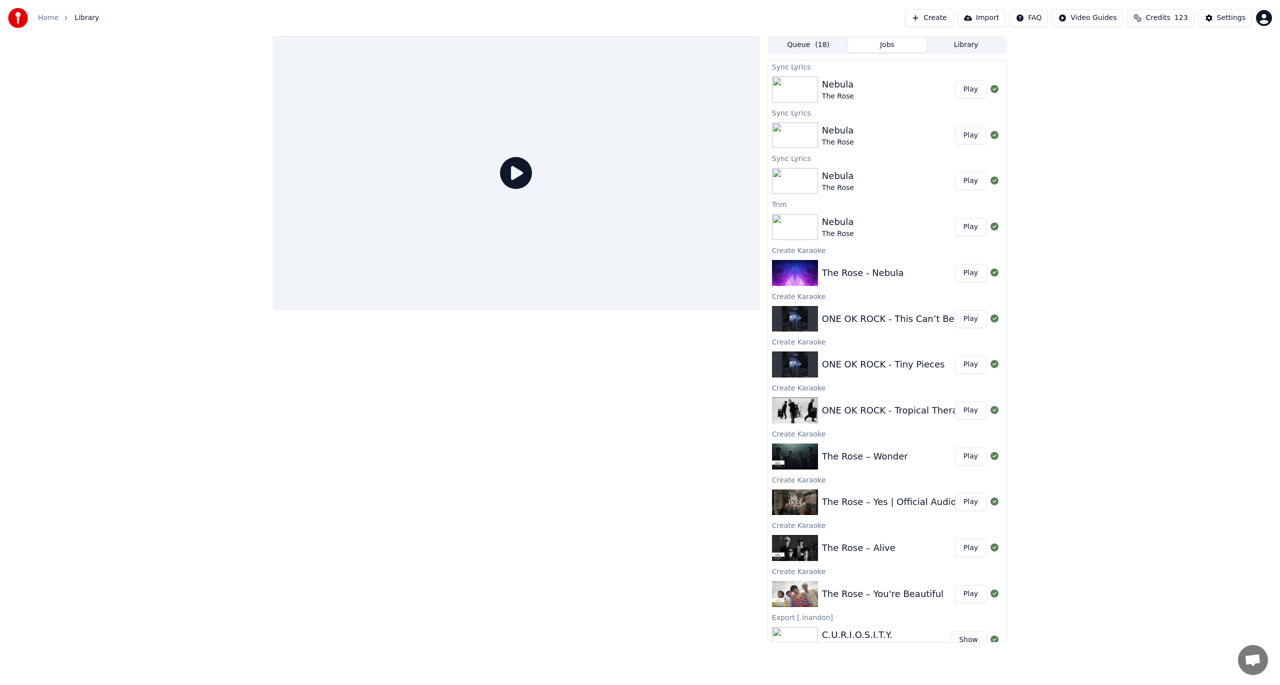
click at [957, 97] on button "Play" at bounding box center [971, 90] width 32 height 18
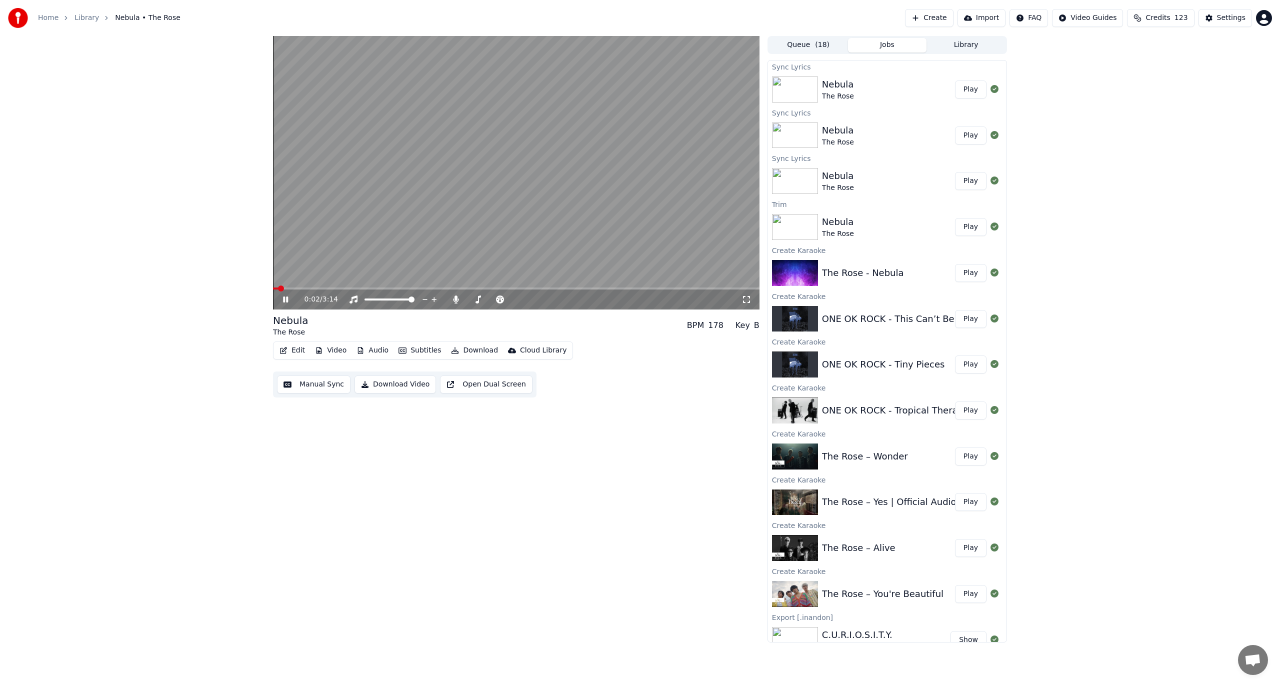
click at [312, 288] on span at bounding box center [516, 289] width 487 height 2
click at [328, 287] on video at bounding box center [516, 173] width 487 height 274
click at [341, 288] on span at bounding box center [516, 289] width 487 height 2
click at [379, 267] on video at bounding box center [516, 173] width 487 height 274
click at [394, 289] on span at bounding box center [516, 289] width 487 height 2
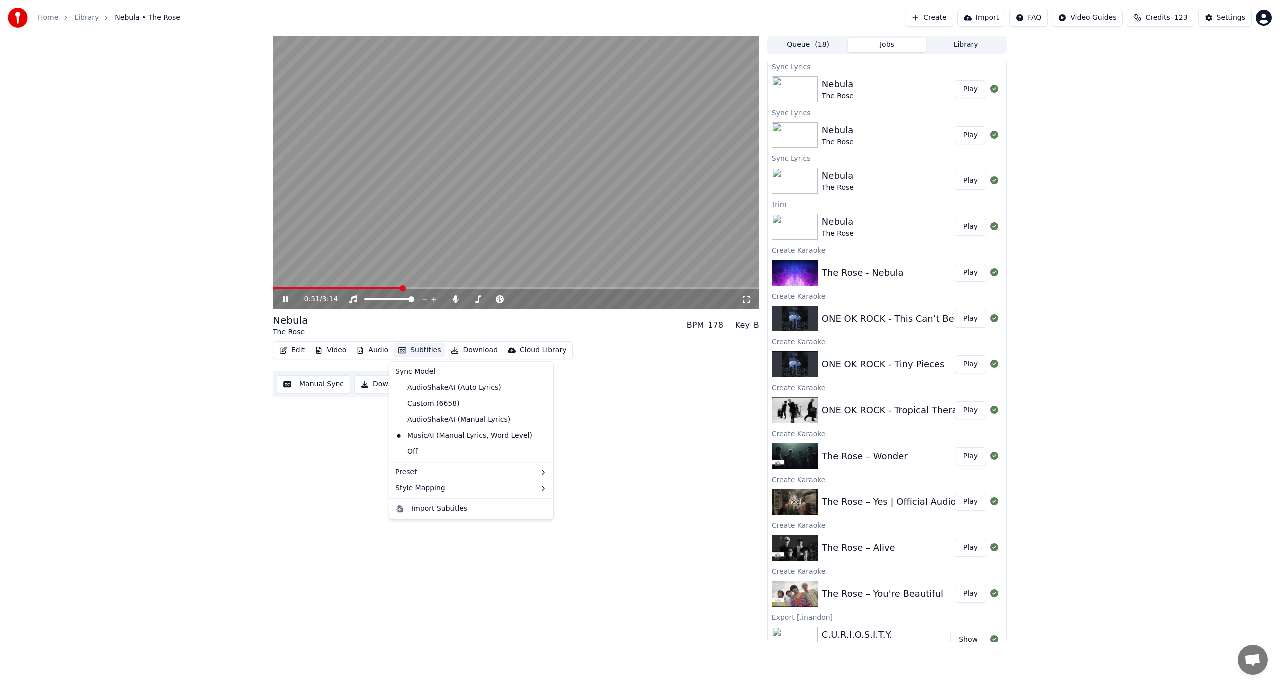
click at [395, 352] on button "Subtitles" at bounding box center [420, 351] width 51 height 14
click at [461, 390] on div "AudioShakeAI (Auto Lyrics)" at bounding box center [449, 388] width 114 height 16
click at [187, 142] on div "1:06 / 3:14 Nebula The Rose BPM 178 Key B Edit Video Audio Subtitles Download C…" at bounding box center [640, 339] width 1280 height 607
drag, startPoint x: 628, startPoint y: 133, endPoint x: 809, endPoint y: 113, distance: 182.2
click at [628, 133] on video at bounding box center [516, 173] width 487 height 274
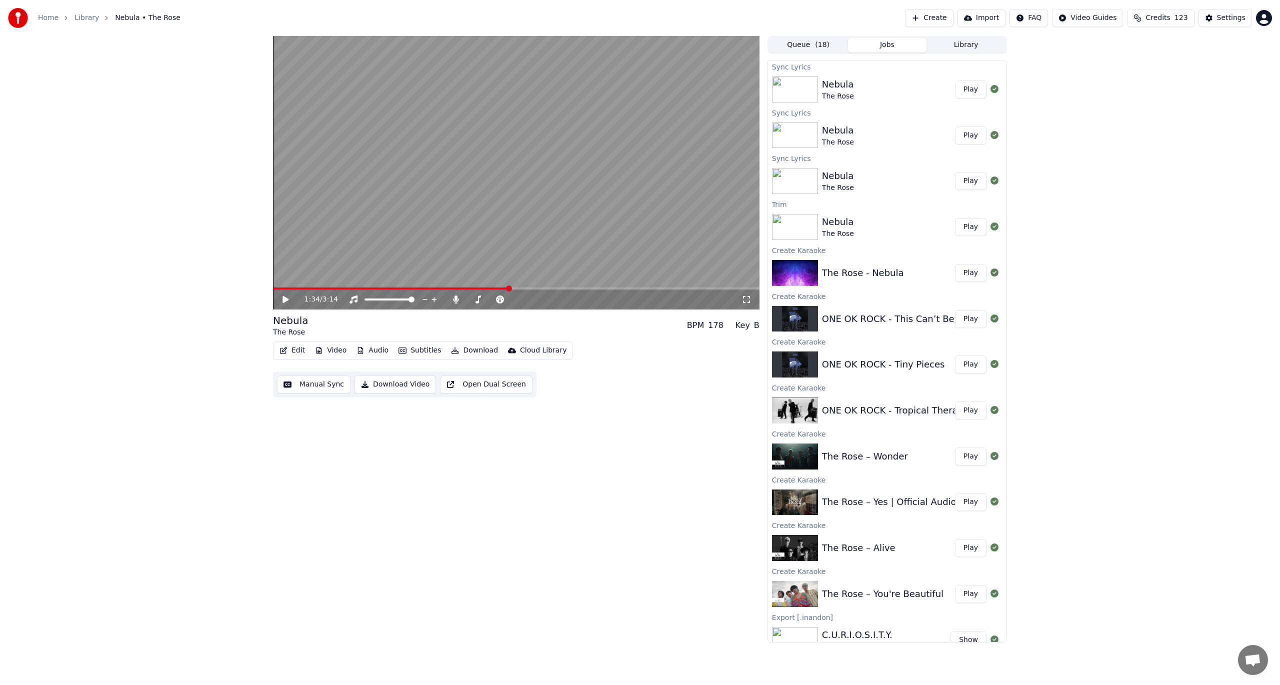
click at [940, 17] on button "Create" at bounding box center [929, 18] width 49 height 18
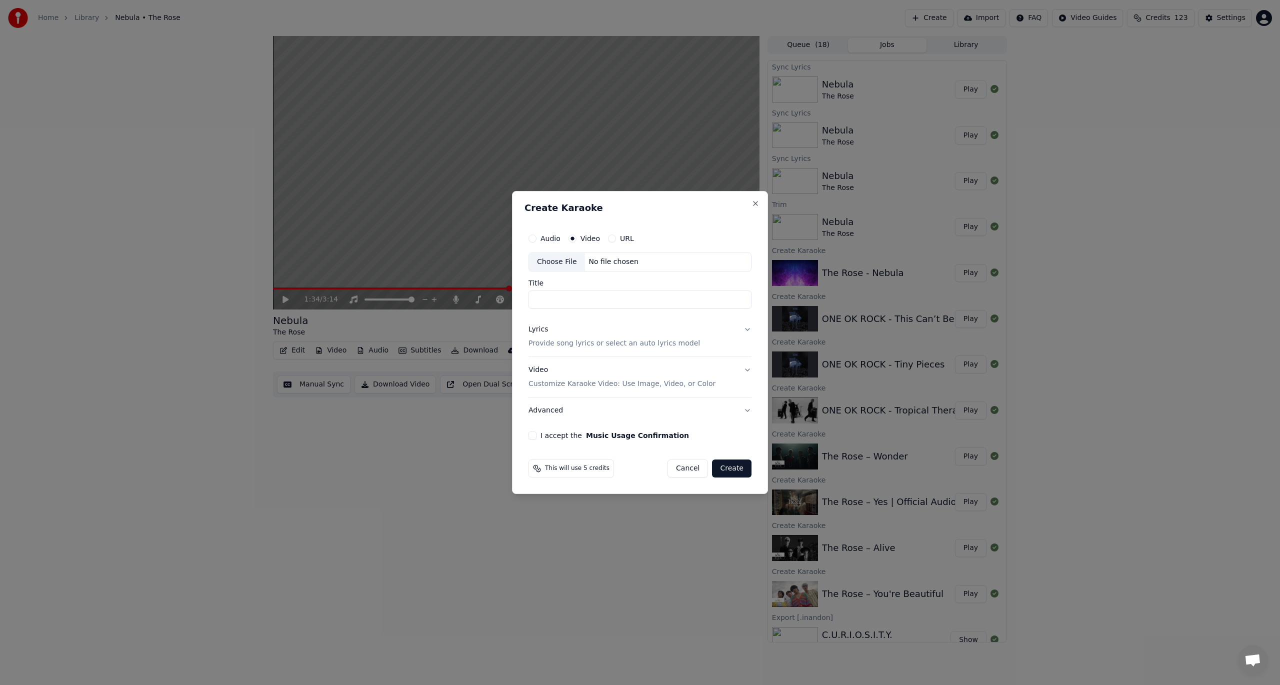
click at [592, 266] on div "No file chosen" at bounding box center [614, 262] width 58 height 10
type input "**********"
click at [738, 469] on button "Create" at bounding box center [734, 469] width 40 height 18
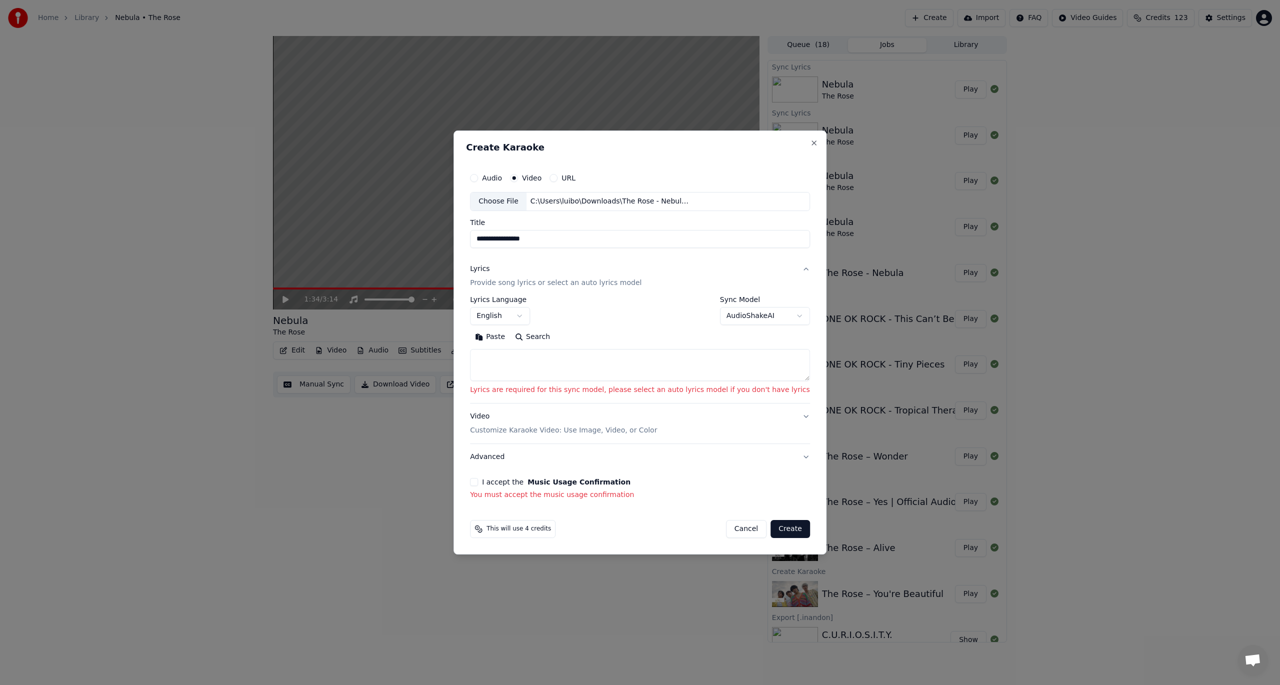
click at [636, 368] on textarea at bounding box center [640, 365] width 340 height 32
drag, startPoint x: 503, startPoint y: 364, endPoint x: 497, endPoint y: 367, distance: 6.7
click at [503, 364] on textarea at bounding box center [640, 365] width 340 height 32
paste textarea "**********"
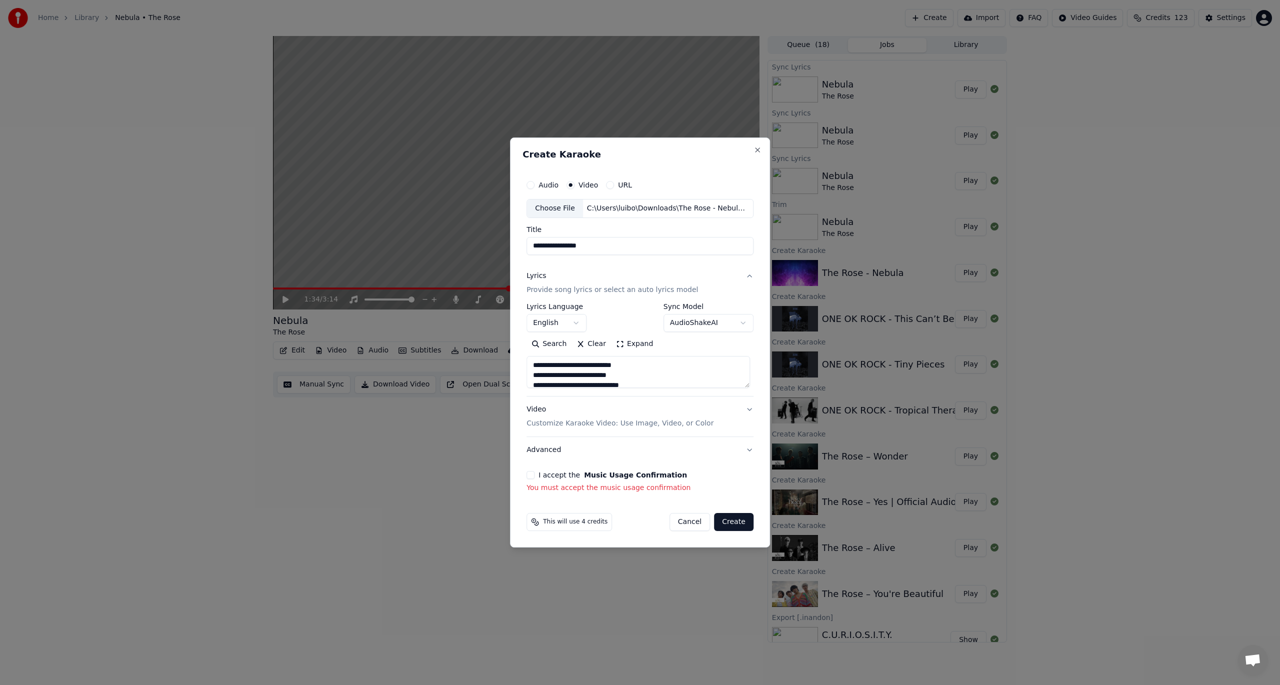
scroll to position [222, 0]
type textarea "**********"
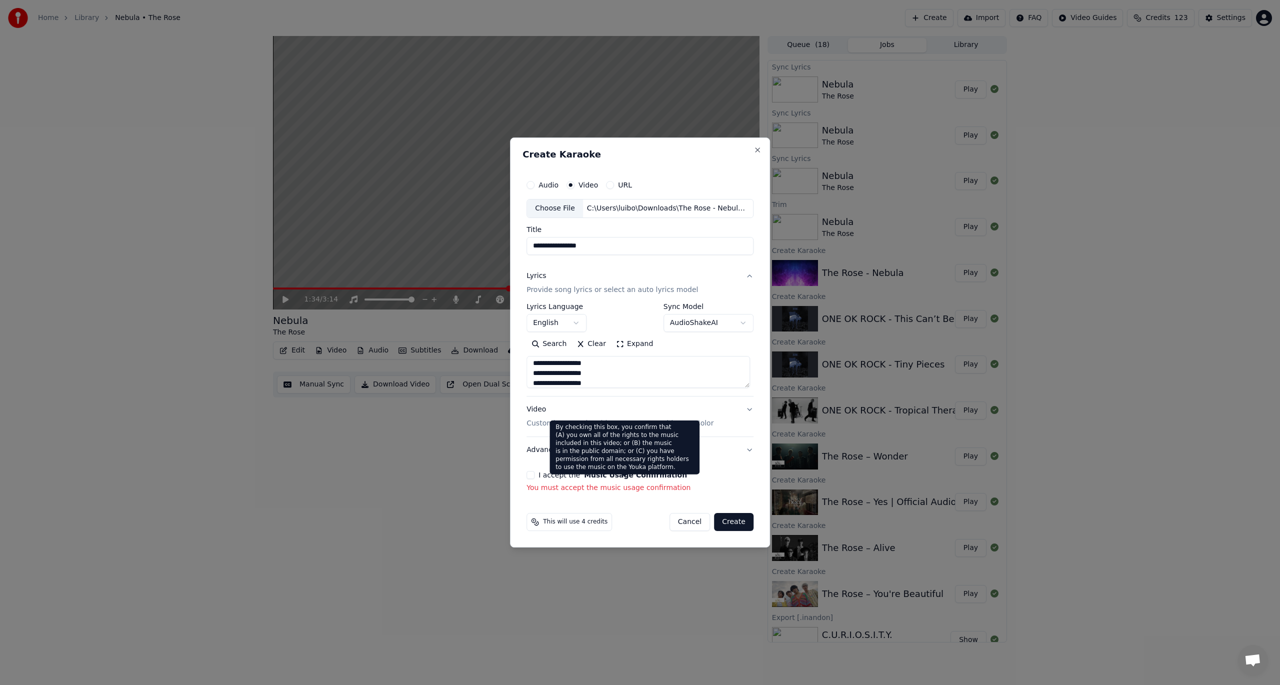
drag, startPoint x: 739, startPoint y: 524, endPoint x: 557, endPoint y: 475, distance: 188.5
click at [586, 474] on form "**********" at bounding box center [640, 353] width 235 height 364
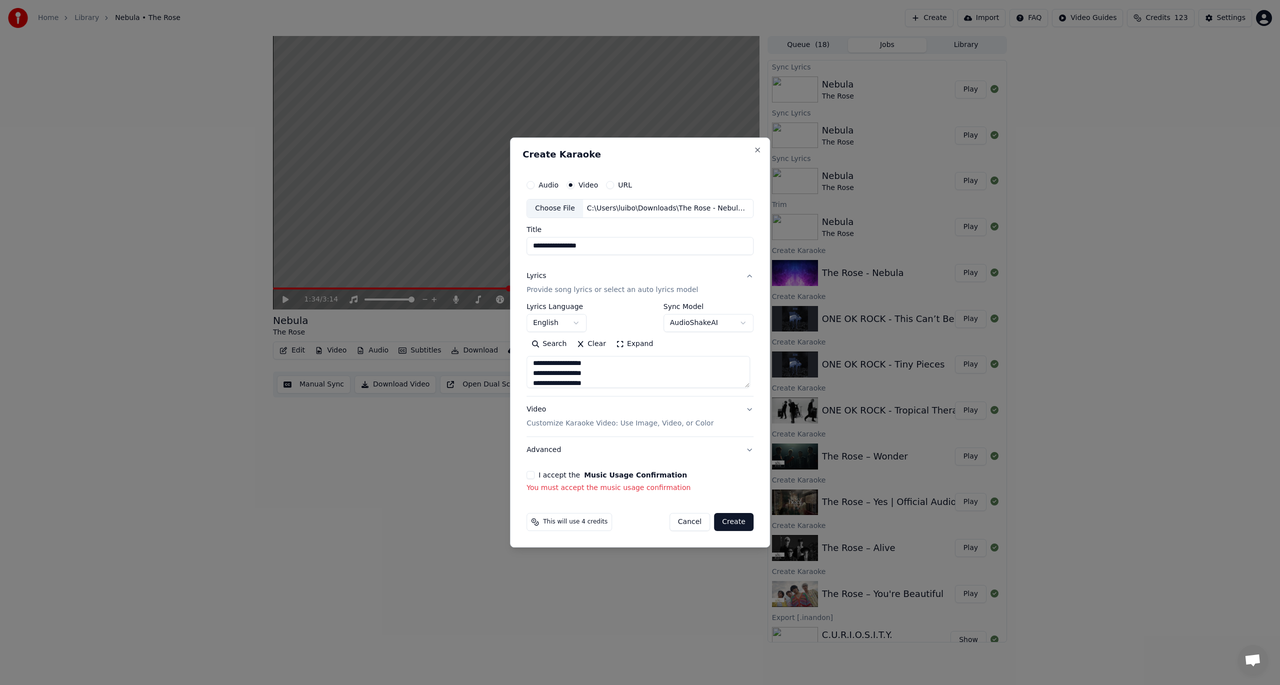
click at [535, 472] on button "I accept the Music Usage Confirmation" at bounding box center [531, 475] width 8 height 8
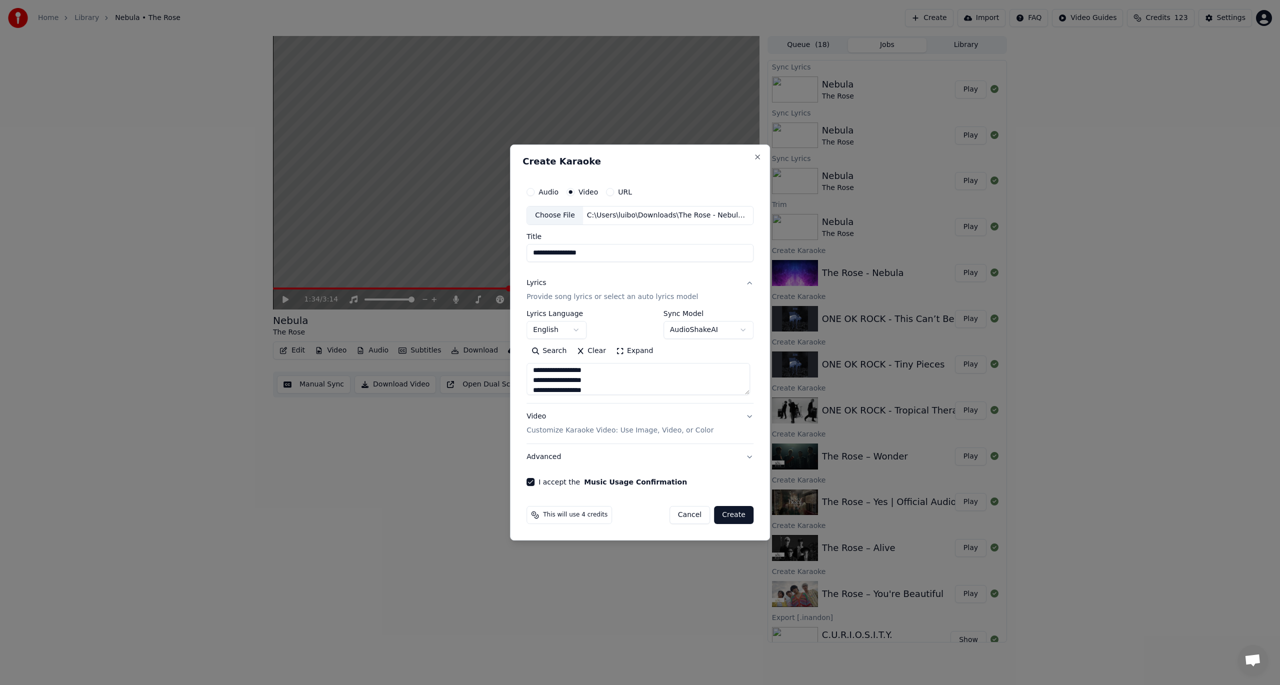
click at [737, 518] on button "Create" at bounding box center [734, 515] width 40 height 18
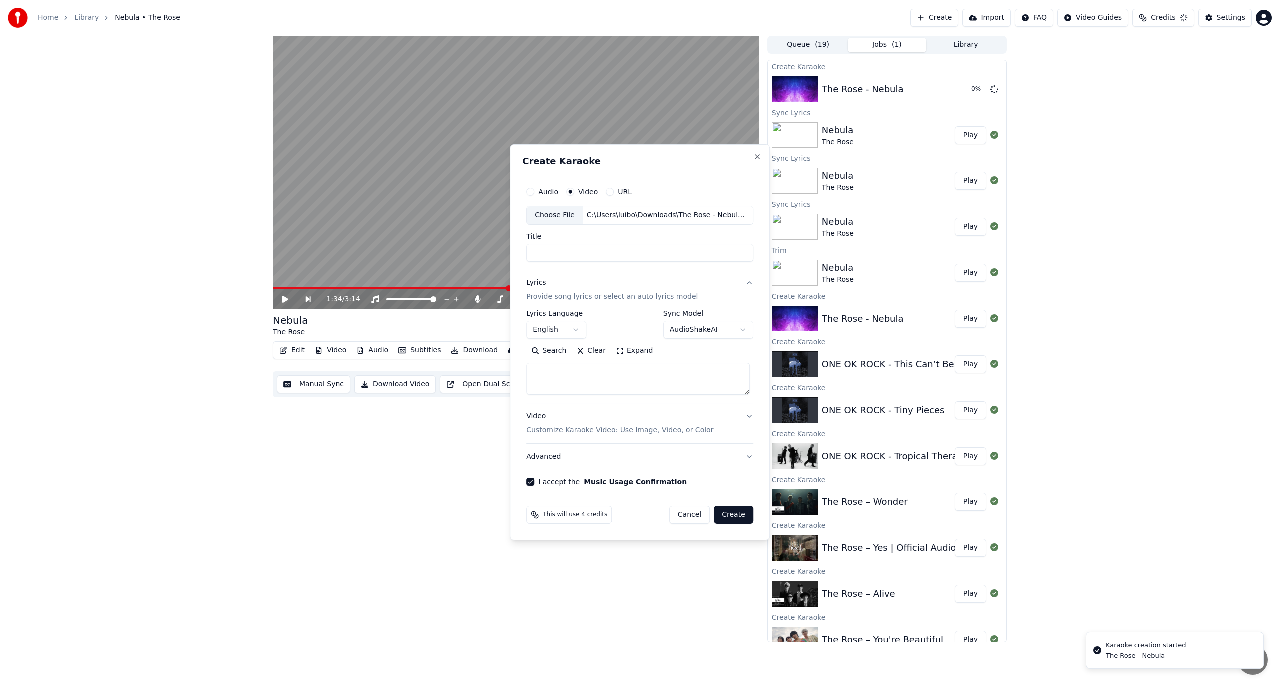
scroll to position [0, 0]
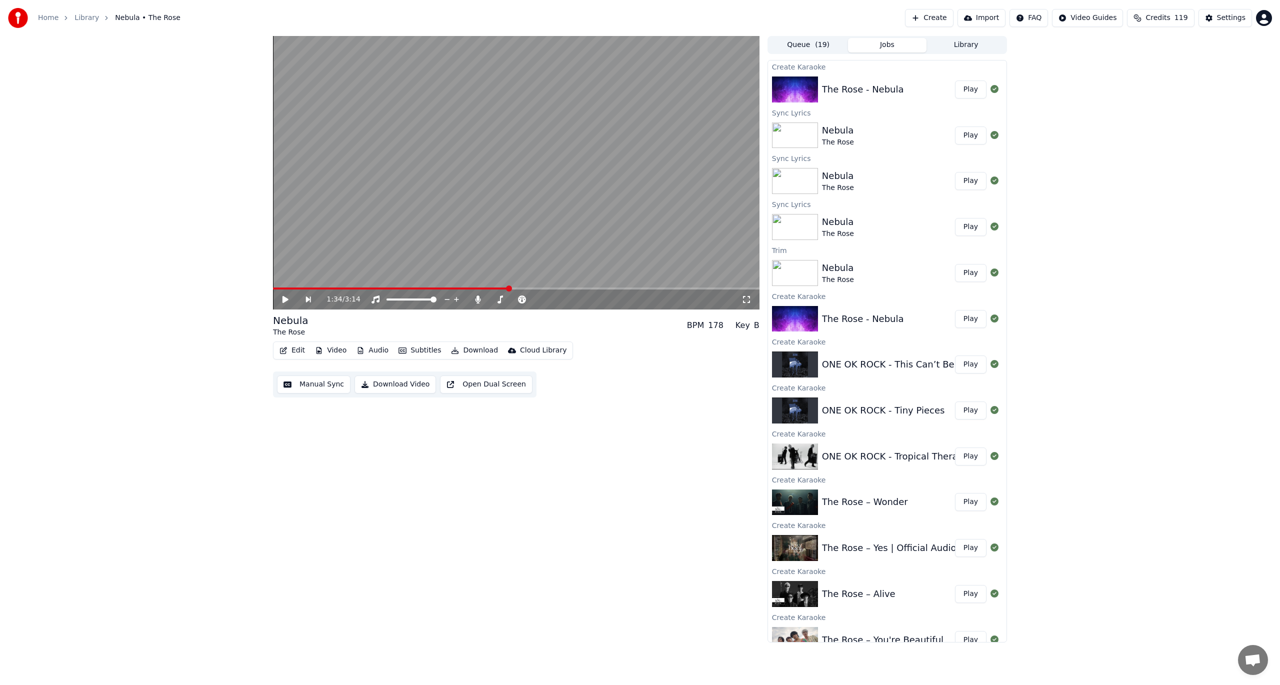
click at [965, 88] on button "Play" at bounding box center [971, 90] width 32 height 18
click at [536, 125] on video at bounding box center [516, 173] width 487 height 274
click at [466, 357] on button "Download" at bounding box center [474, 351] width 55 height 14
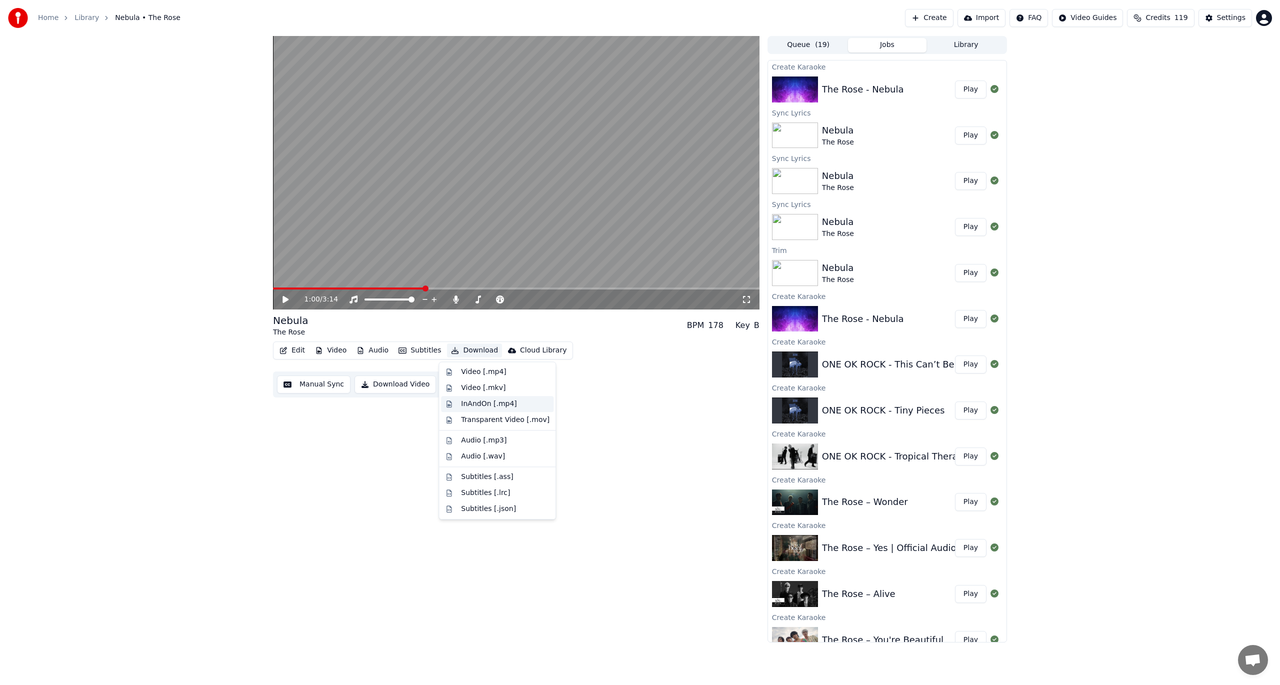
click at [488, 405] on div "InAndOn [.mp4]" at bounding box center [489, 404] width 56 height 10
